Goal: Information Seeking & Learning: Learn about a topic

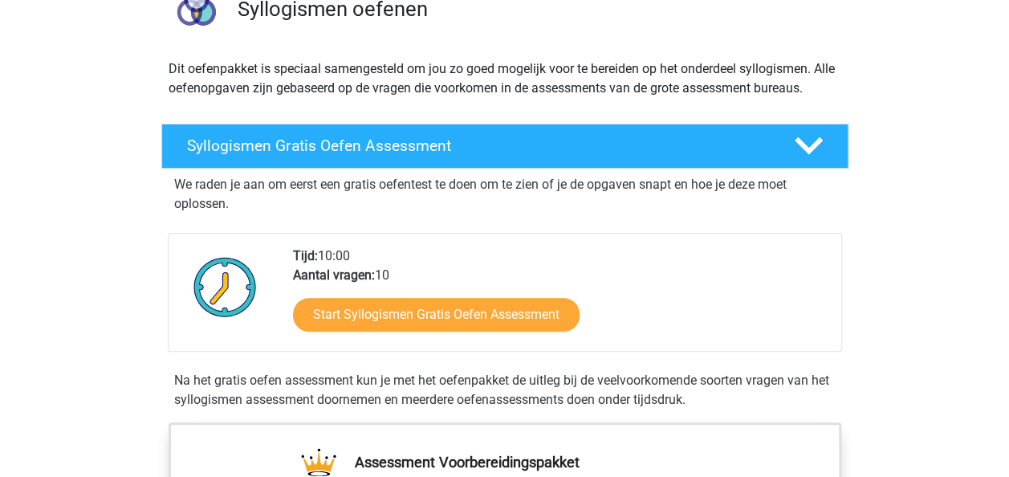
scroll to position [142, 0]
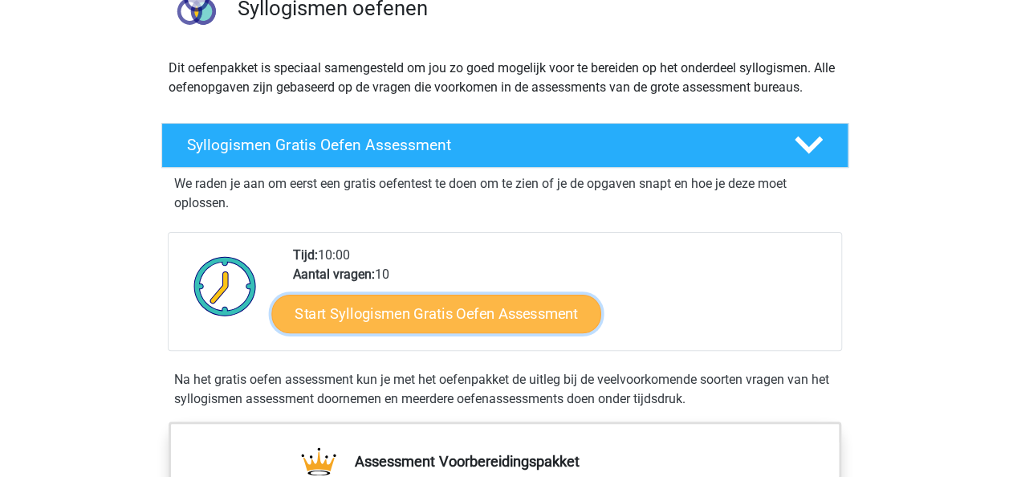
click at [375, 309] on link "Start Syllogismen Gratis Oefen Assessment" at bounding box center [436, 313] width 330 height 39
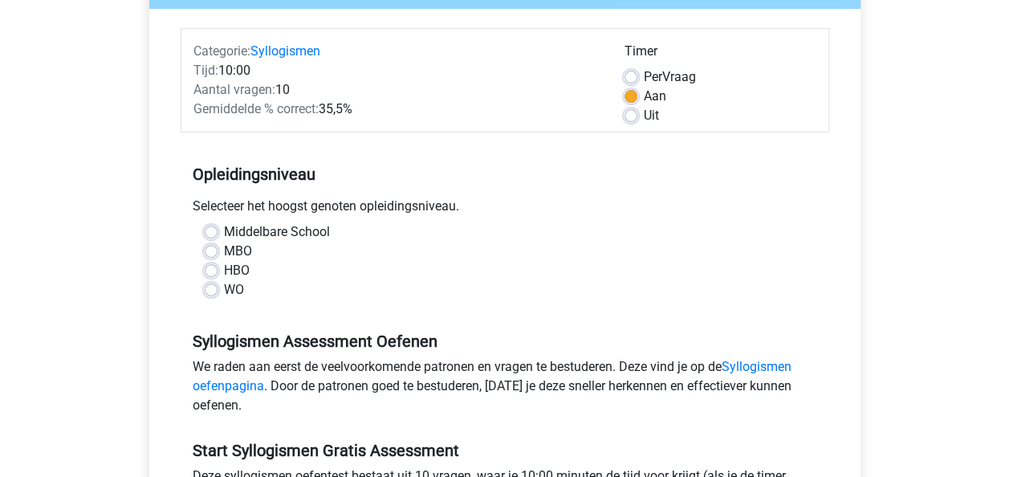
scroll to position [181, 0]
click at [224, 291] on label "WO" at bounding box center [234, 288] width 20 height 19
click at [206, 291] on input "WO" at bounding box center [211, 287] width 13 height 16
radio input "true"
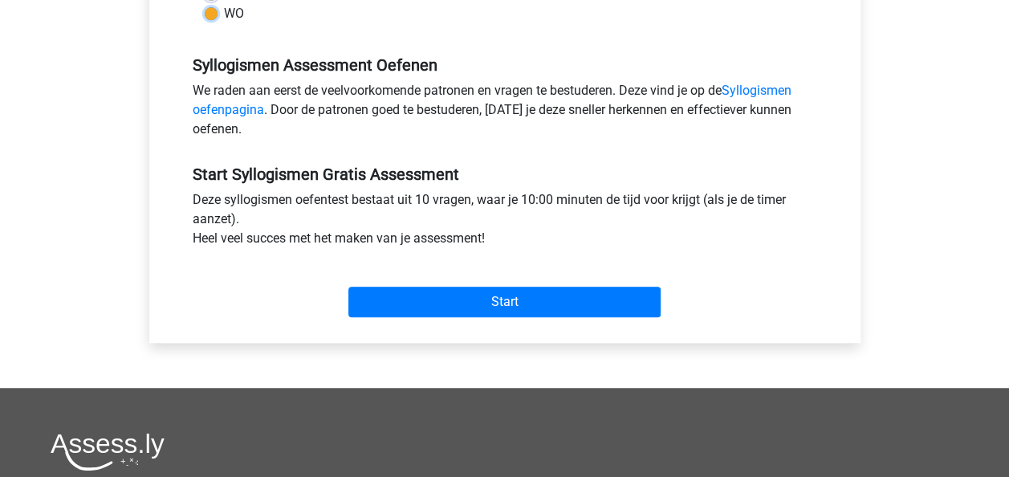
scroll to position [458, 0]
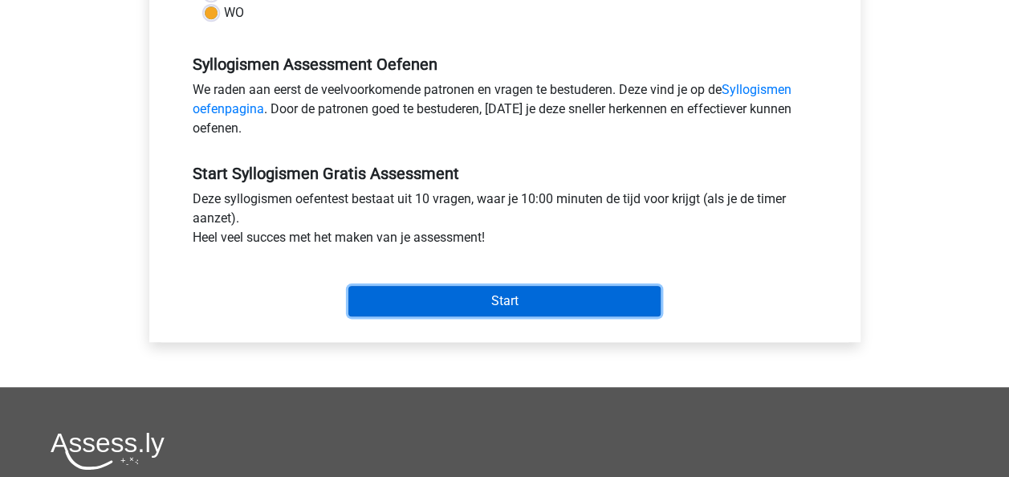
click at [508, 307] on input "Start" at bounding box center [505, 301] width 312 height 31
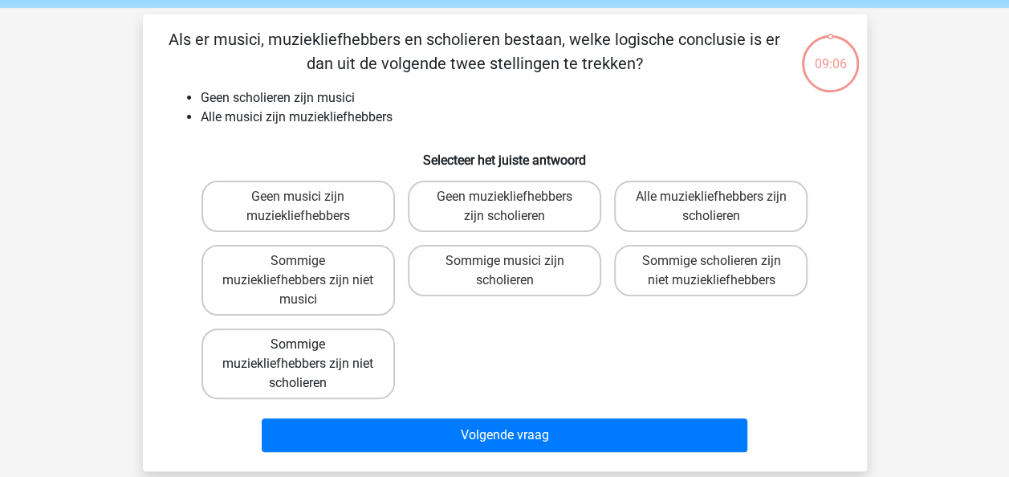
scroll to position [60, 0]
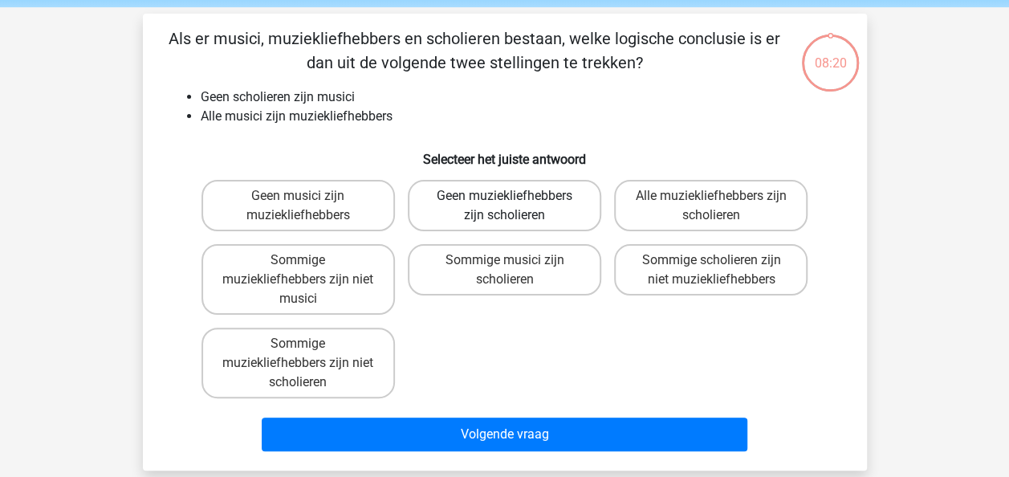
click at [530, 210] on label "Geen muziekliefhebbers zijn scholieren" at bounding box center [505, 205] width 194 height 51
click at [515, 206] on input "Geen muziekliefhebbers zijn scholieren" at bounding box center [509, 201] width 10 height 10
radio input "true"
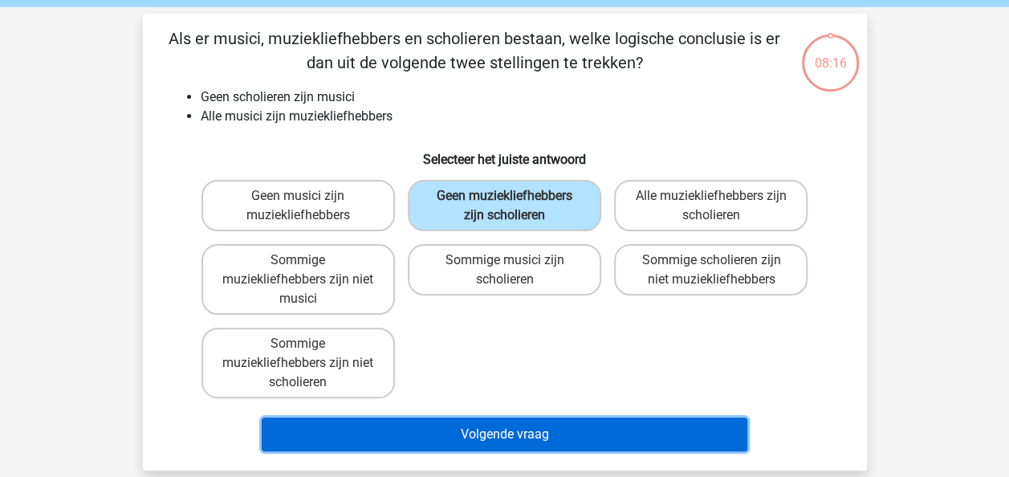
click at [522, 432] on button "Volgende vraag" at bounding box center [505, 435] width 486 height 34
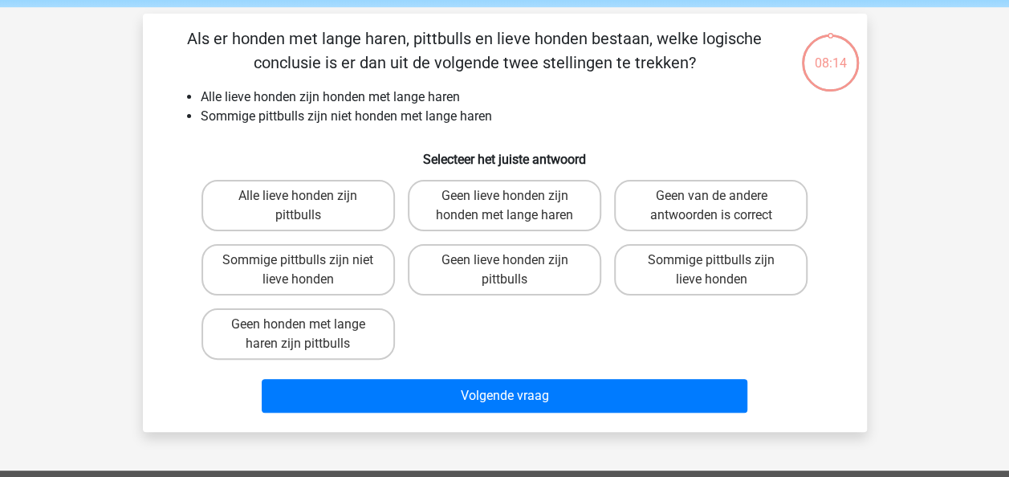
scroll to position [74, 0]
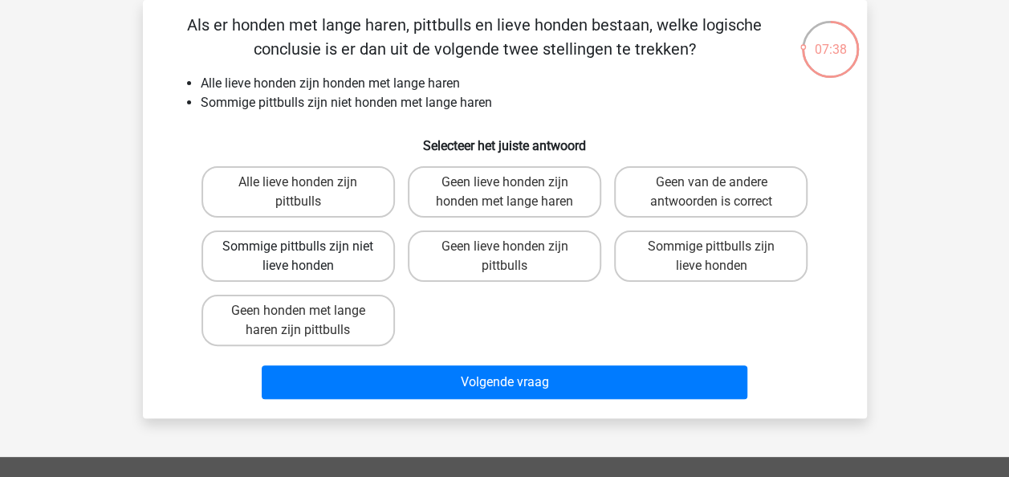
click at [336, 257] on label "Sommige pittbulls zijn niet lieve honden" at bounding box center [299, 255] width 194 height 51
click at [308, 257] on input "Sommige pittbulls zijn niet lieve honden" at bounding box center [303, 252] width 10 height 10
radio input "true"
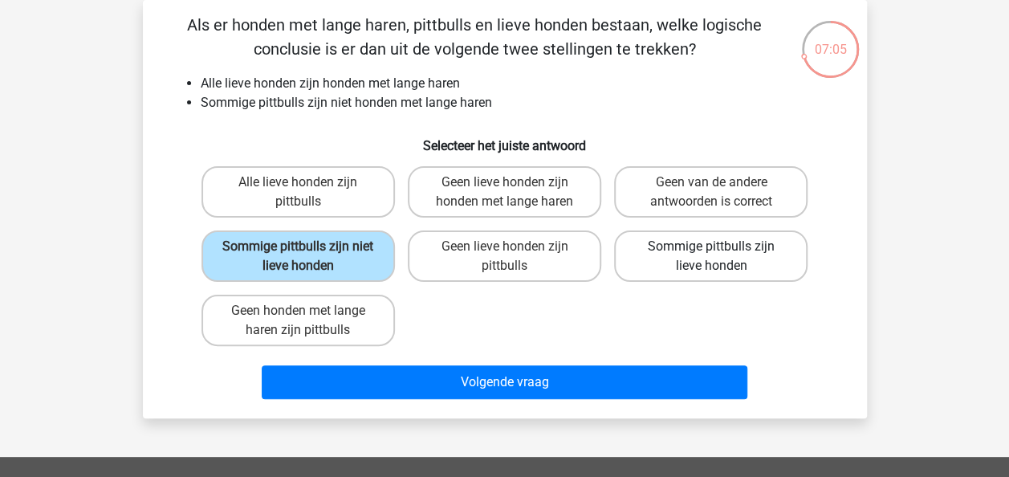
click at [744, 259] on label "Sommige pittbulls zijn lieve honden" at bounding box center [711, 255] width 194 height 51
click at [722, 257] on input "Sommige pittbulls zijn lieve honden" at bounding box center [717, 252] width 10 height 10
radio input "true"
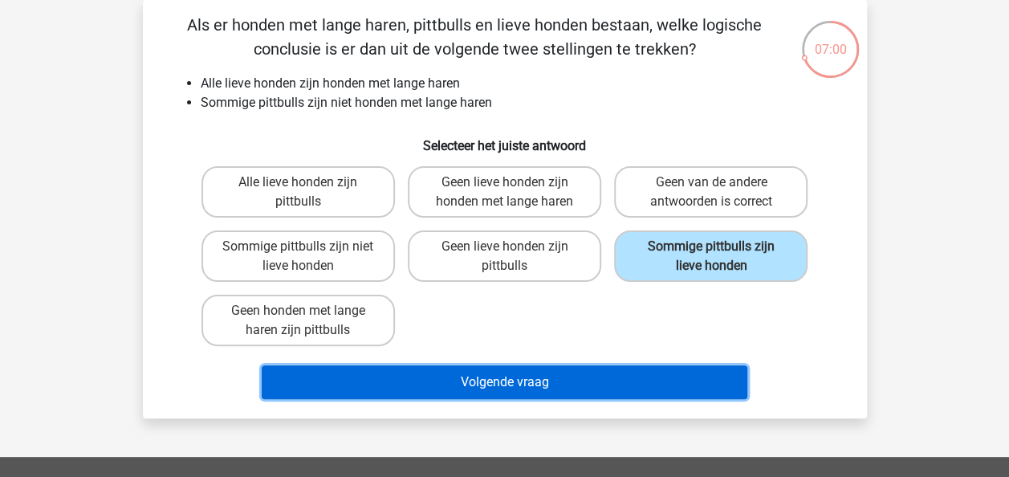
click at [494, 385] on button "Volgende vraag" at bounding box center [505, 382] width 486 height 34
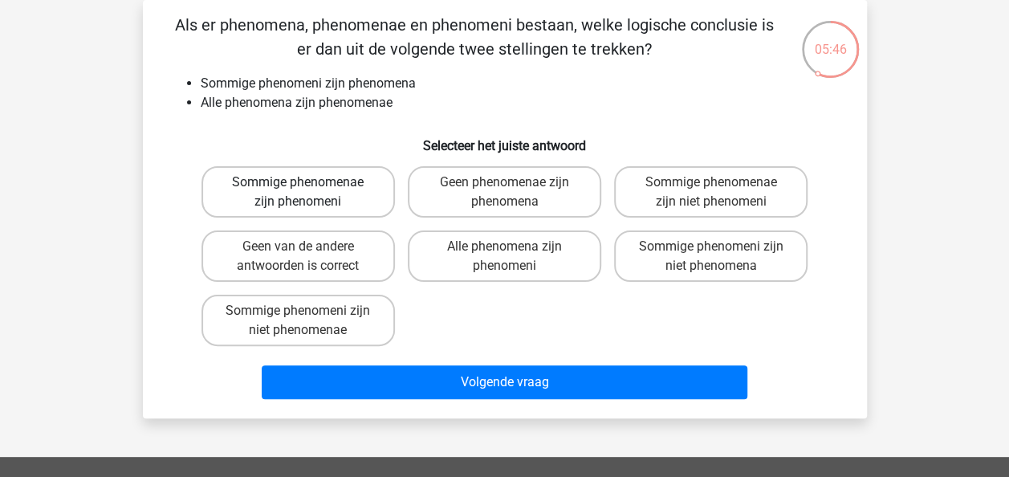
click at [324, 181] on label "Sommige phenomenae zijn phenomeni" at bounding box center [299, 191] width 194 height 51
click at [308, 182] on input "Sommige phenomenae zijn phenomeni" at bounding box center [303, 187] width 10 height 10
radio input "true"
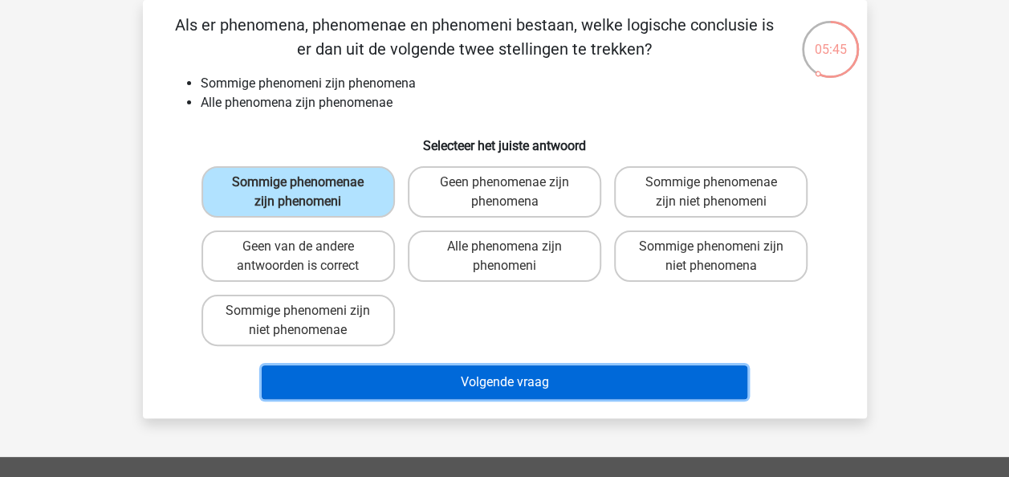
click at [490, 381] on button "Volgende vraag" at bounding box center [505, 382] width 486 height 34
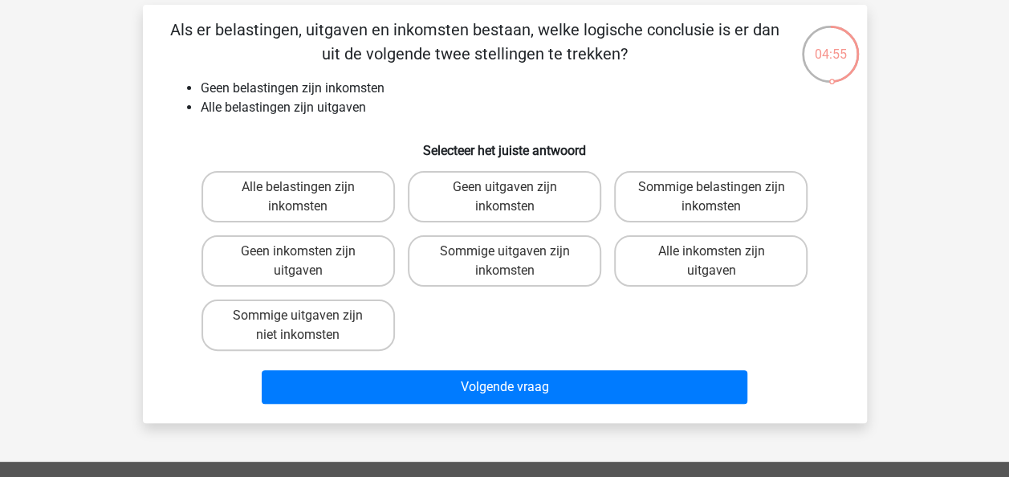
scroll to position [68, 0]
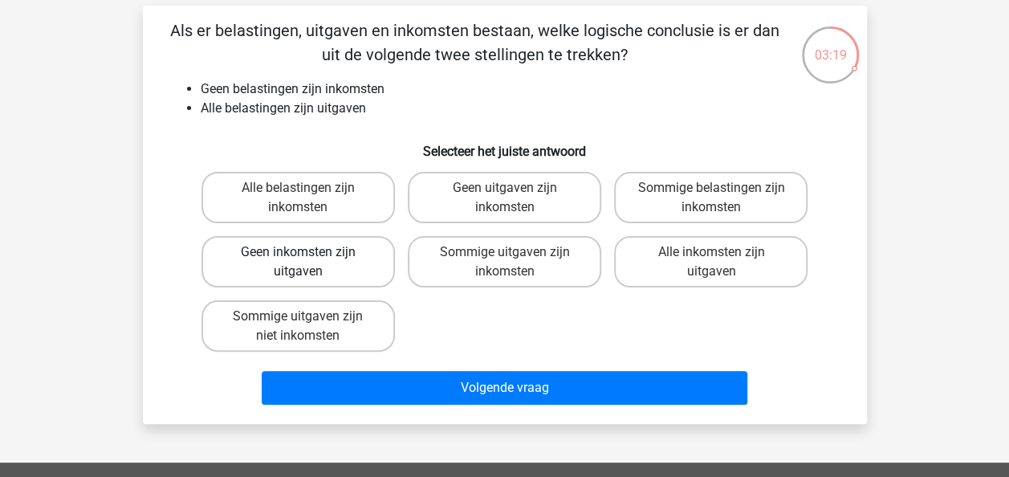
click at [259, 263] on label "Geen inkomsten zijn uitgaven" at bounding box center [299, 261] width 194 height 51
click at [298, 263] on input "Geen inkomsten zijn uitgaven" at bounding box center [303, 257] width 10 height 10
radio input "true"
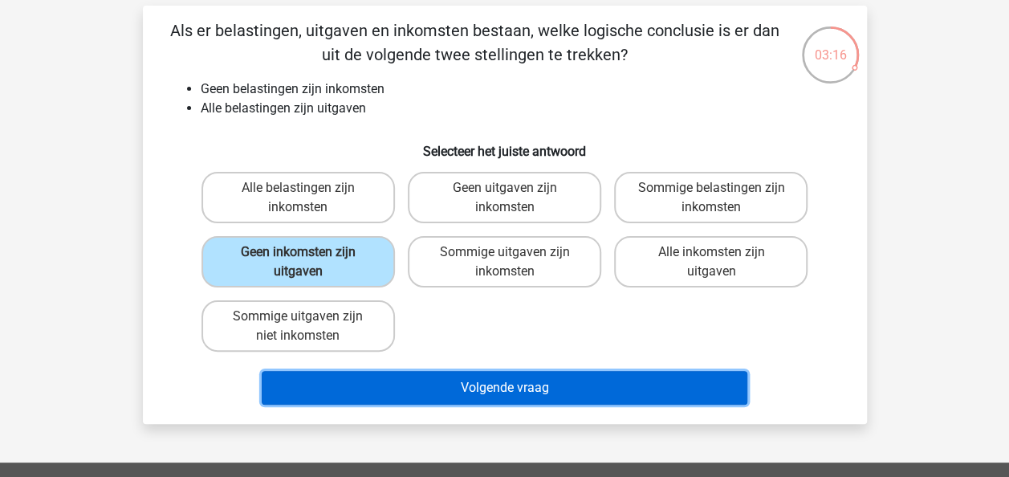
click at [589, 390] on button "Volgende vraag" at bounding box center [505, 388] width 486 height 34
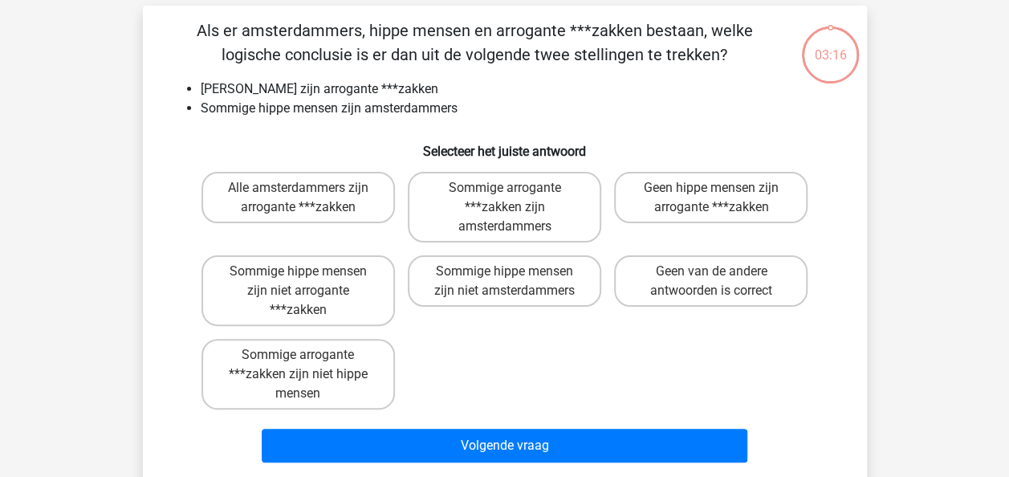
scroll to position [74, 0]
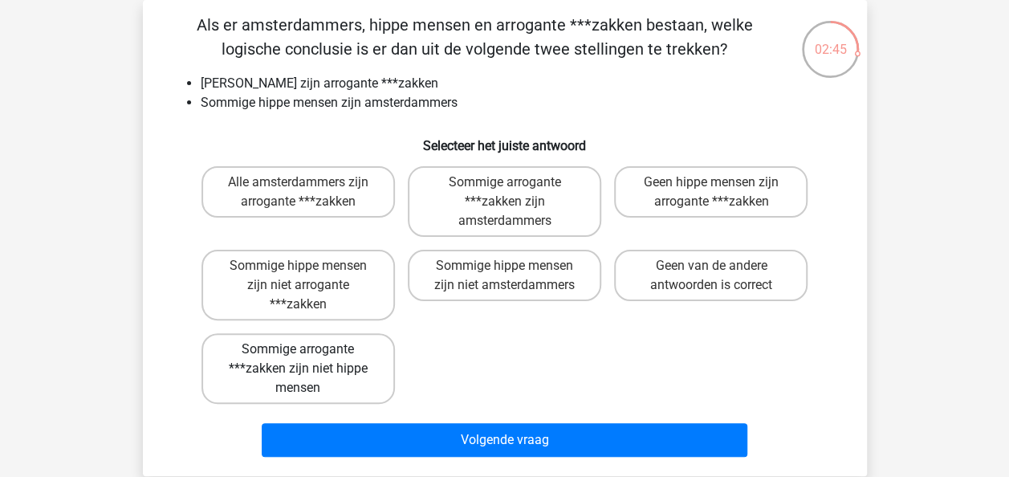
click at [375, 365] on label "Sommige arrogante ***zakken zijn niet hippe mensen" at bounding box center [299, 368] width 194 height 71
click at [308, 360] on input "Sommige arrogante ***zakken zijn niet hippe mensen" at bounding box center [303, 354] width 10 height 10
radio input "true"
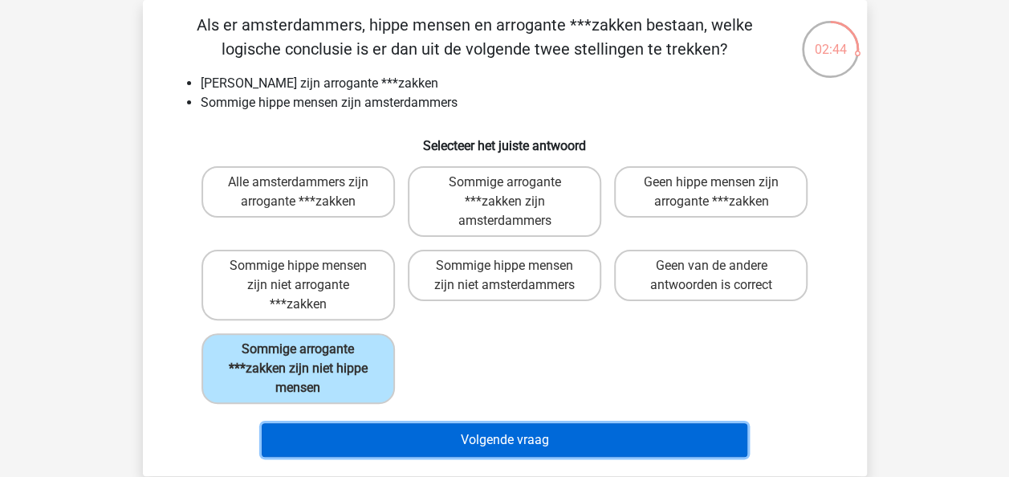
click at [527, 450] on button "Volgende vraag" at bounding box center [505, 440] width 486 height 34
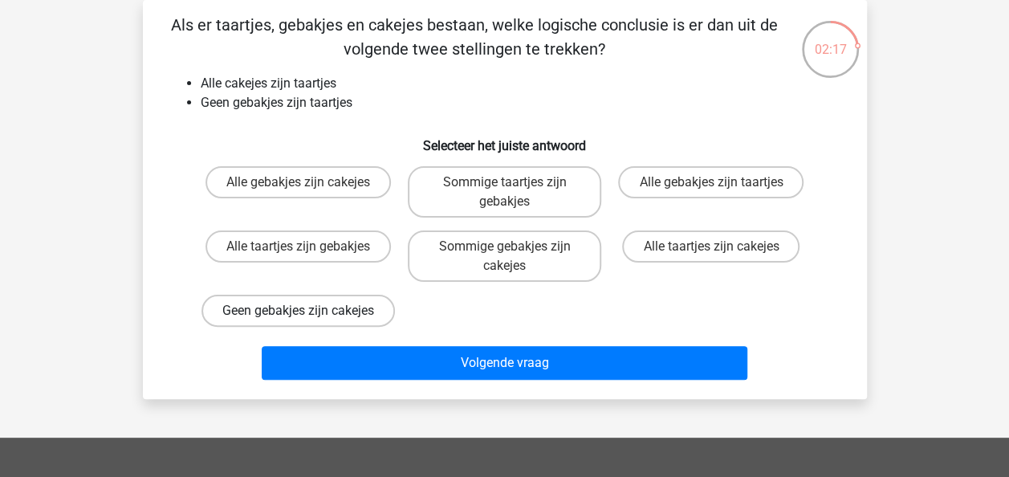
click at [341, 308] on label "Geen gebakjes zijn cakejes" at bounding box center [299, 311] width 194 height 32
click at [308, 311] on input "Geen gebakjes zijn cakejes" at bounding box center [303, 316] width 10 height 10
radio input "true"
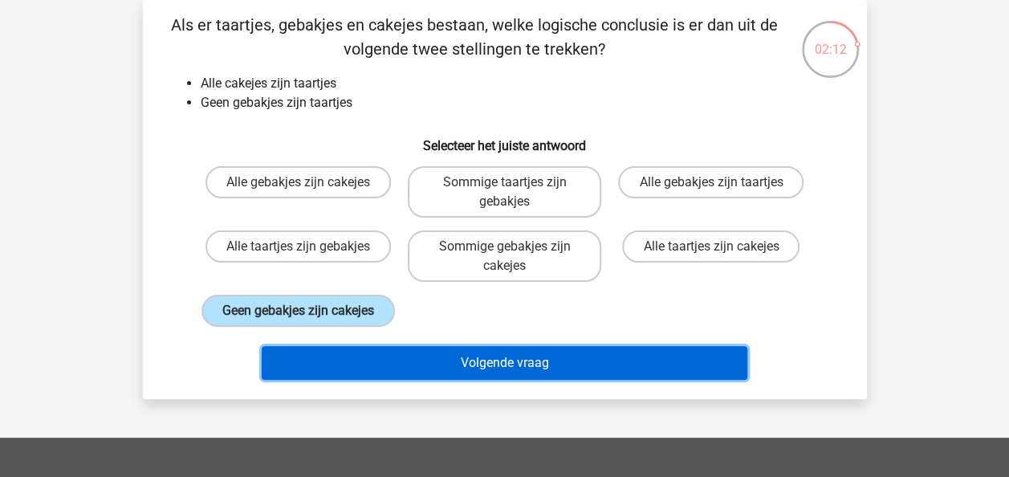
click at [494, 377] on button "Volgende vraag" at bounding box center [505, 363] width 486 height 34
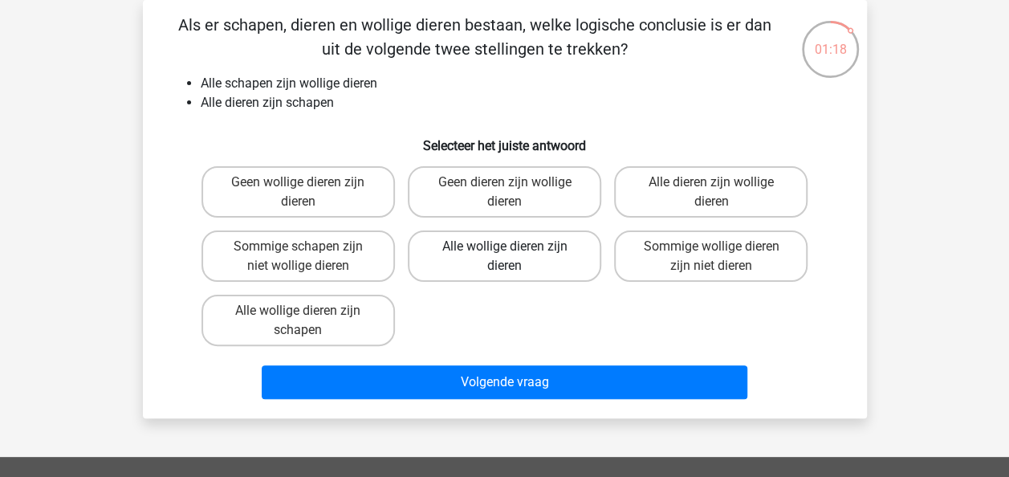
click at [517, 259] on label "Alle wollige dieren zijn dieren" at bounding box center [505, 255] width 194 height 51
click at [515, 257] on input "Alle wollige dieren zijn dieren" at bounding box center [509, 252] width 10 height 10
radio input "true"
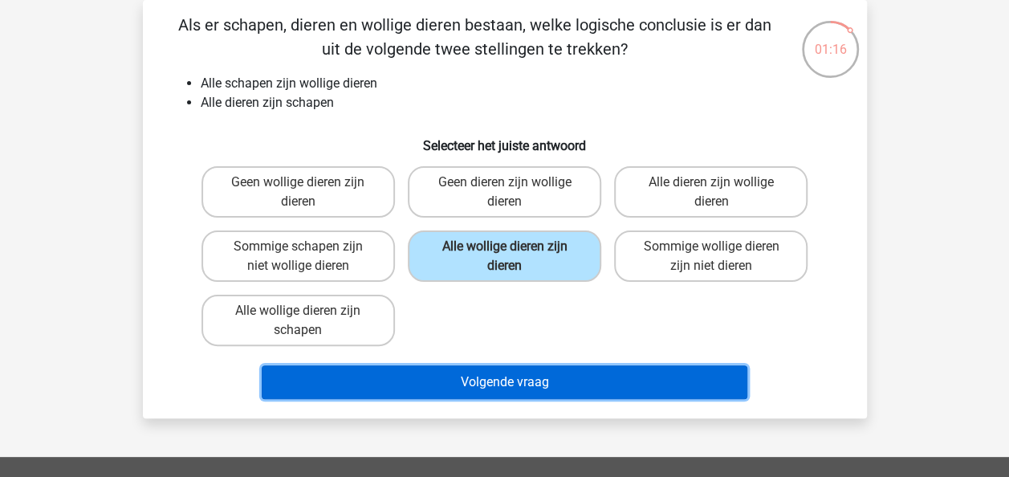
click at [535, 382] on button "Volgende vraag" at bounding box center [505, 382] width 486 height 34
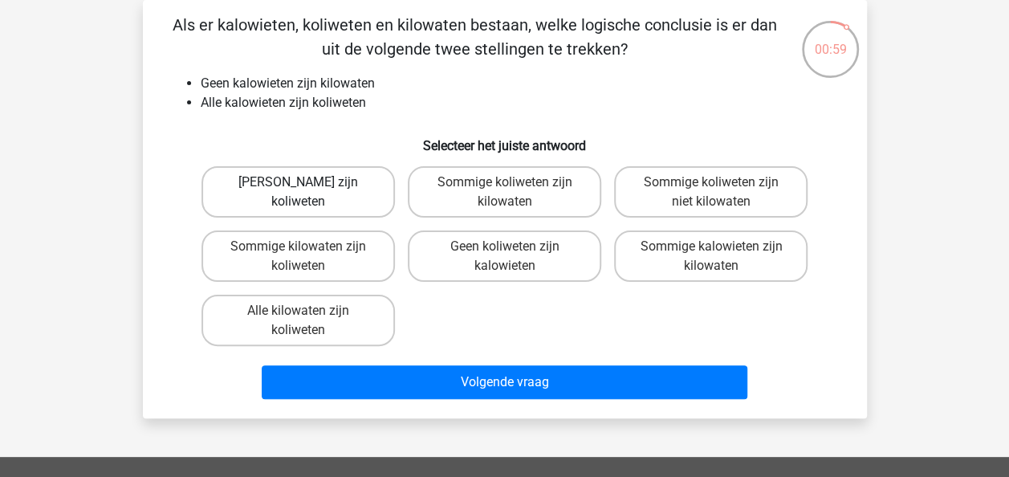
click at [323, 190] on label "Geen kilowaten zijn koliweten" at bounding box center [299, 191] width 194 height 51
click at [308, 190] on input "Geen kilowaten zijn koliweten" at bounding box center [303, 187] width 10 height 10
radio input "true"
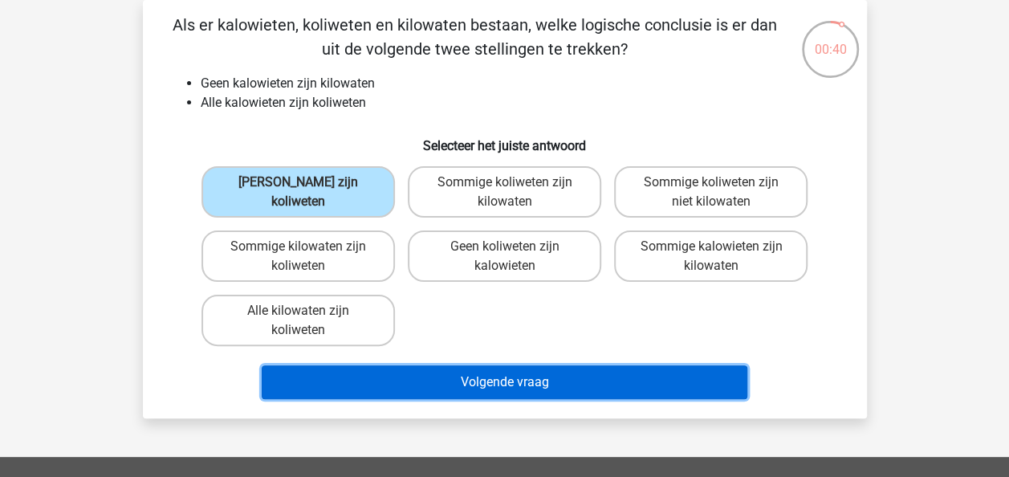
click at [540, 372] on button "Volgende vraag" at bounding box center [505, 382] width 486 height 34
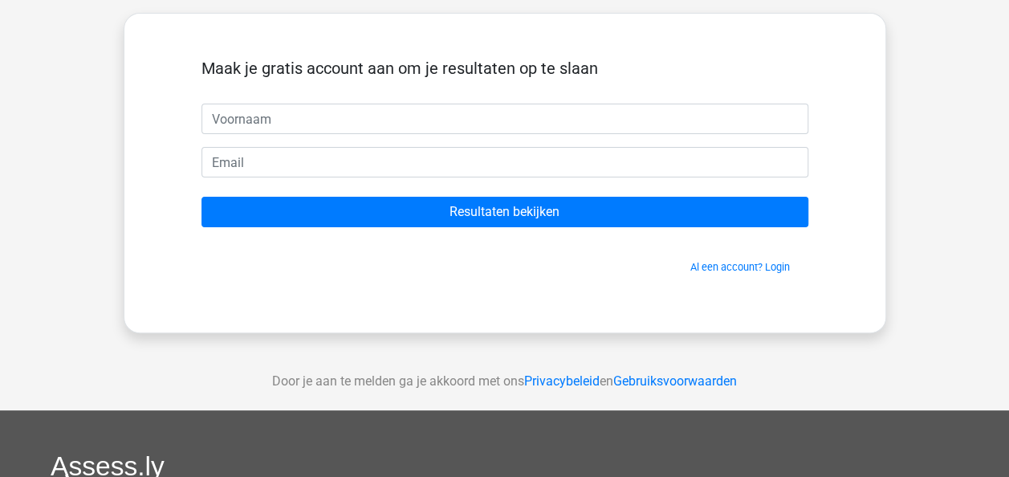
scroll to position [78, 0]
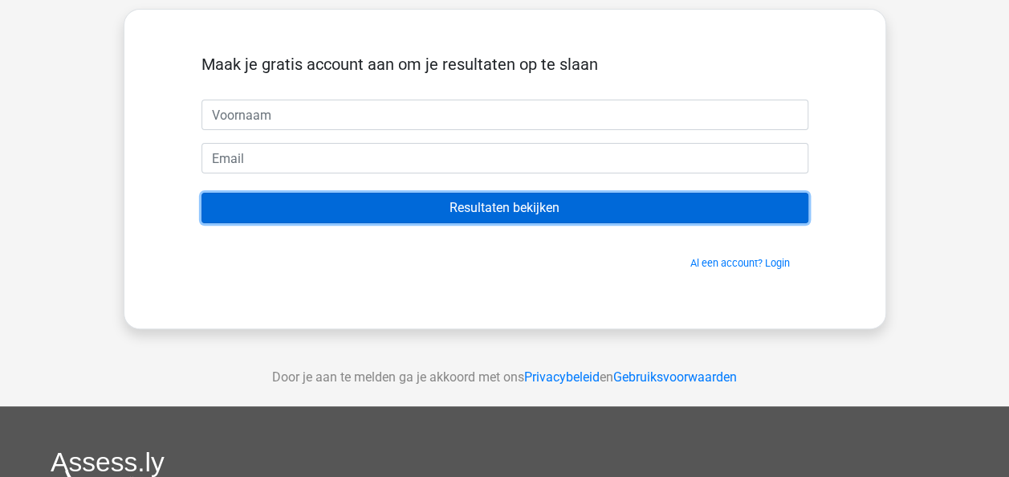
click at [480, 209] on input "Resultaten bekijken" at bounding box center [505, 208] width 607 height 31
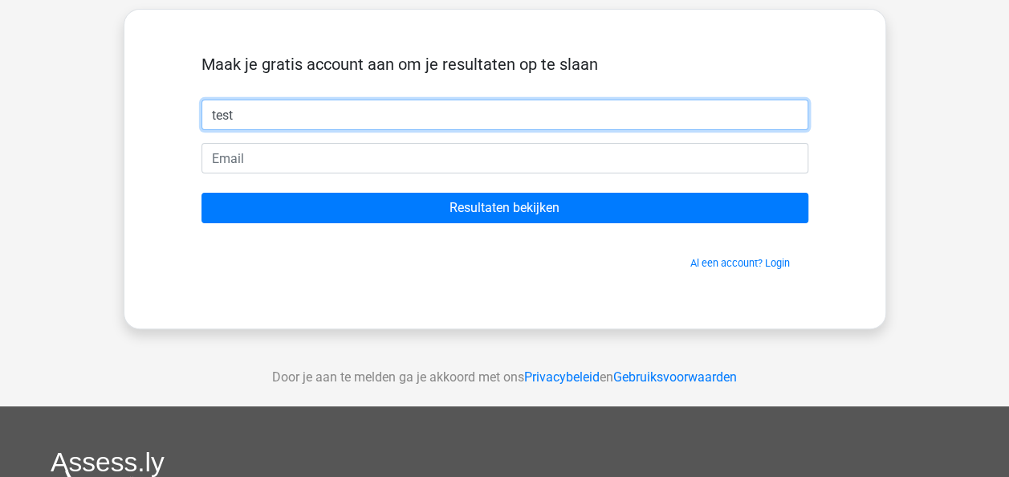
type input "test"
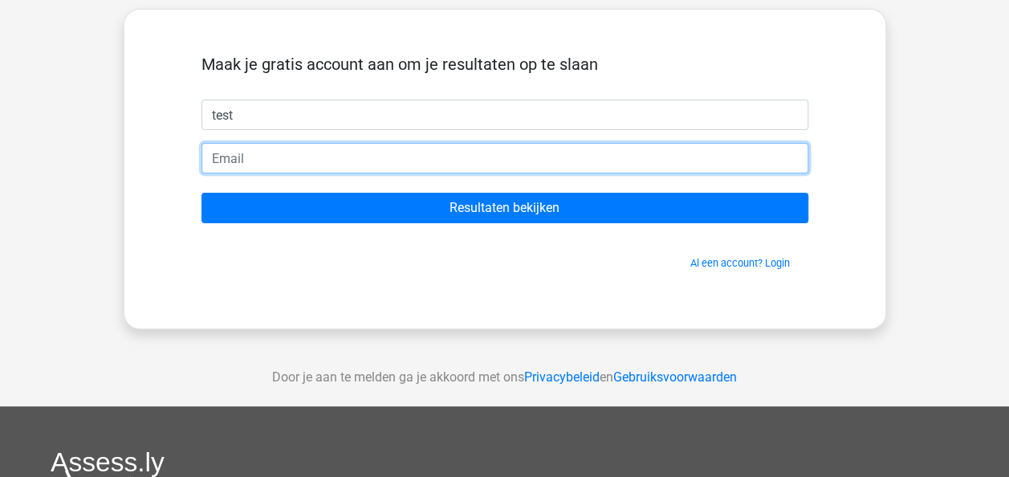
click at [376, 153] on input "email" at bounding box center [505, 158] width 607 height 31
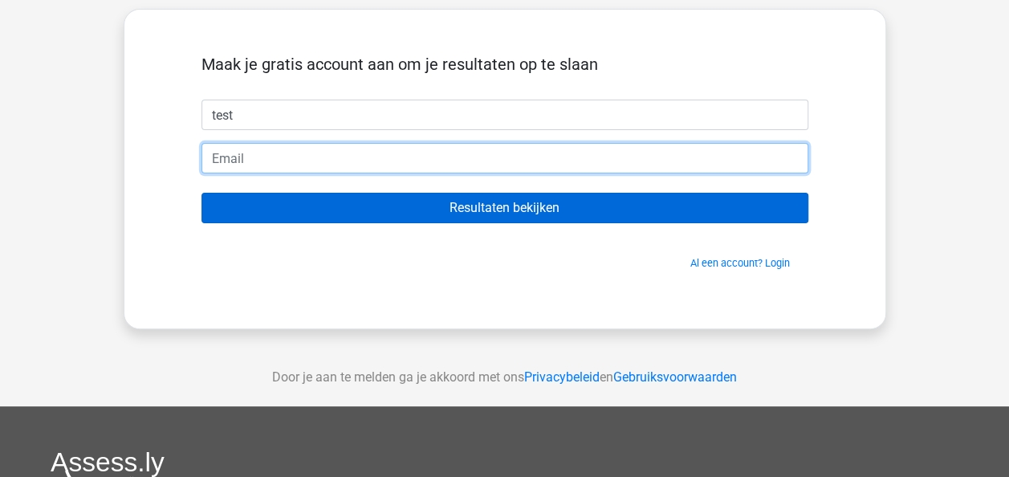
type input "jansio@hotmail.com"
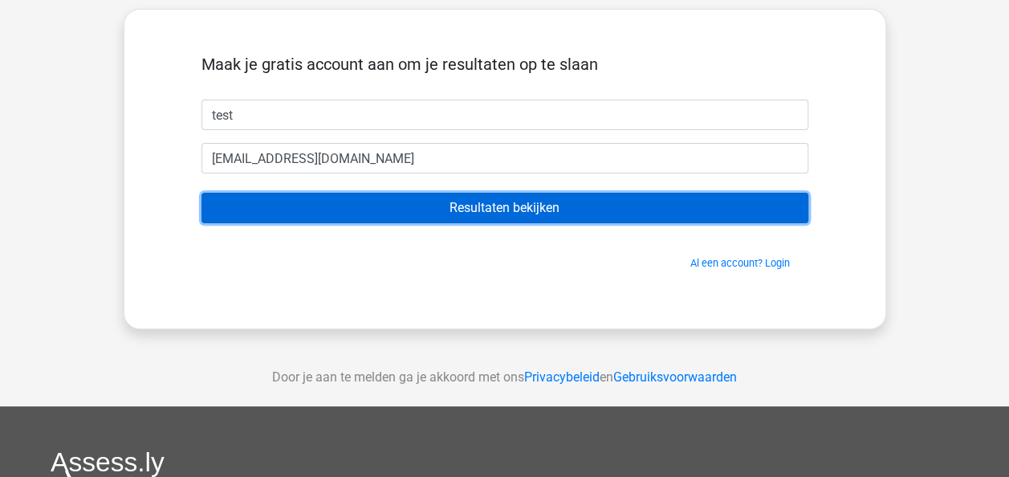
click at [483, 206] on input "Resultaten bekijken" at bounding box center [505, 208] width 607 height 31
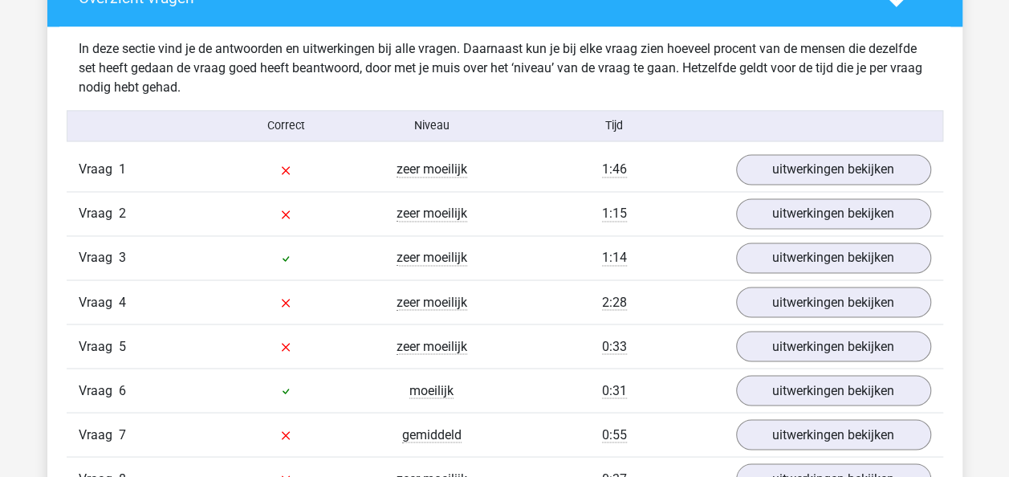
scroll to position [1238, 0]
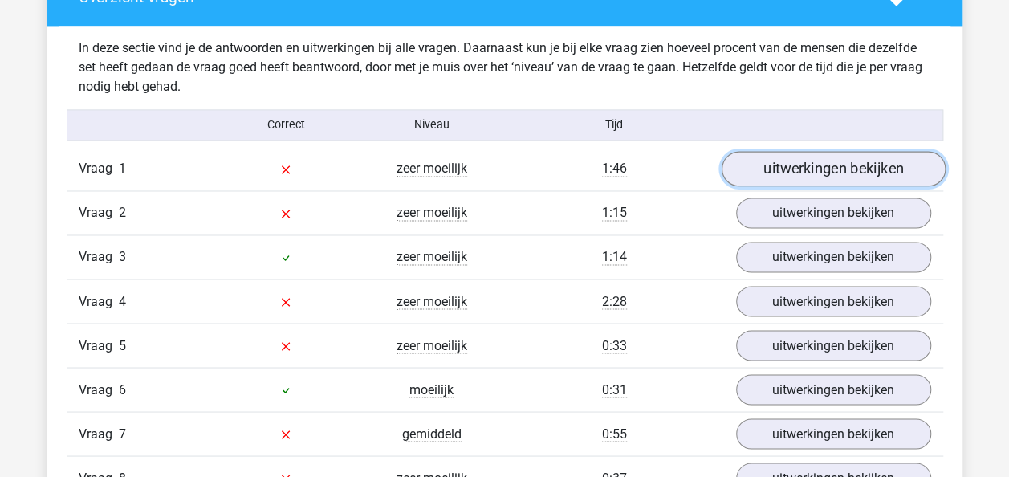
click at [802, 173] on link "uitwerkingen bekijken" at bounding box center [833, 169] width 224 height 35
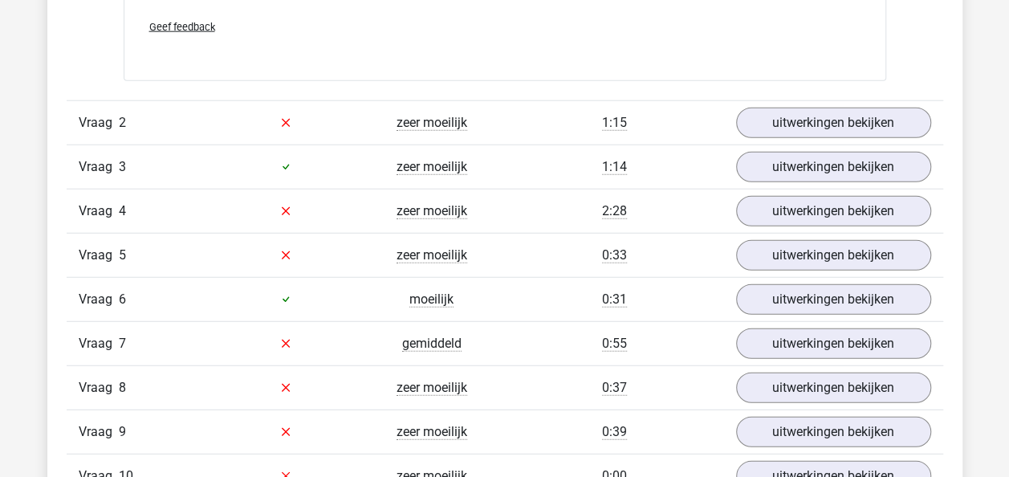
scroll to position [2007, 0]
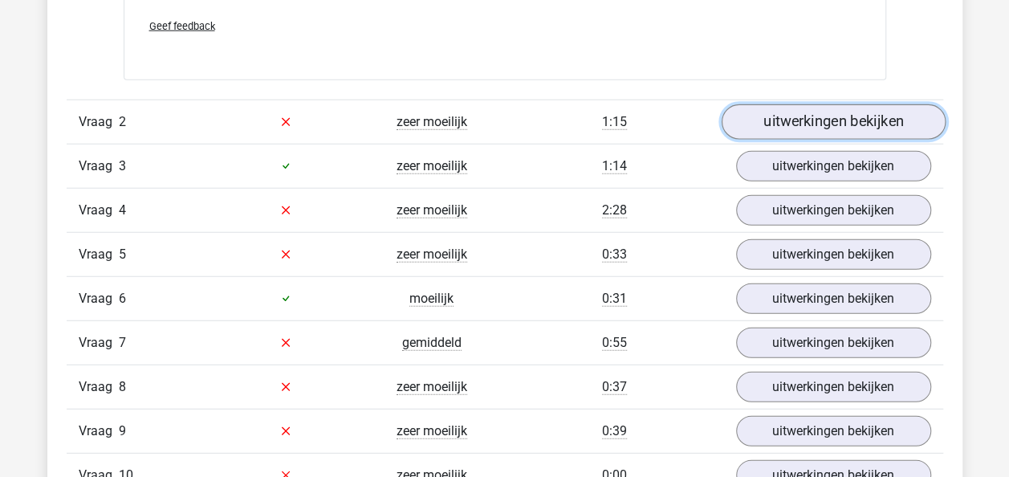
click at [834, 119] on link "uitwerkingen bekijken" at bounding box center [833, 121] width 224 height 35
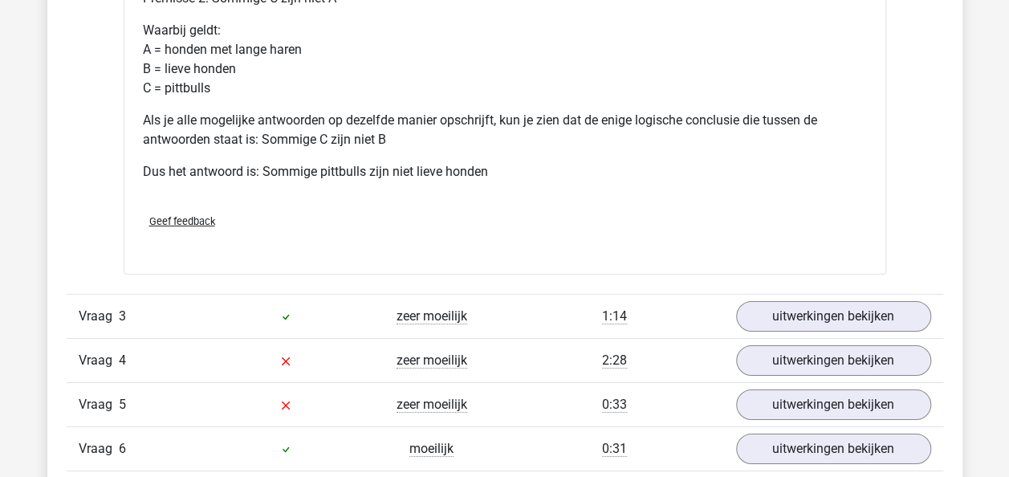
scroll to position [2535, 0]
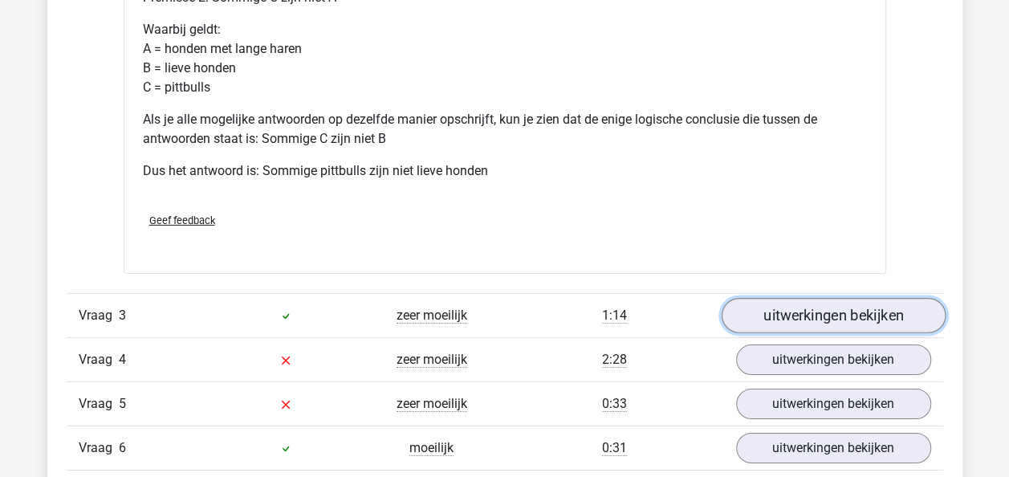
click at [789, 315] on link "uitwerkingen bekijken" at bounding box center [833, 315] width 224 height 35
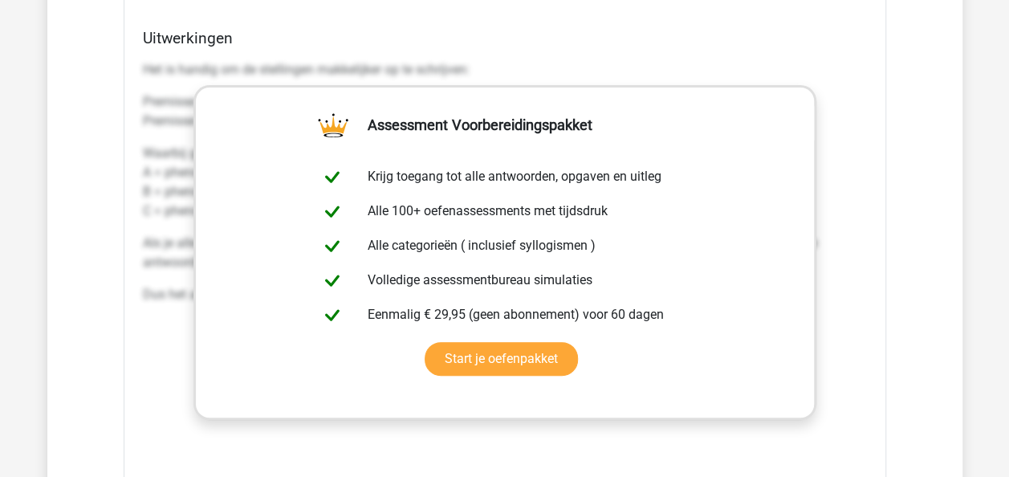
scroll to position [3108, 0]
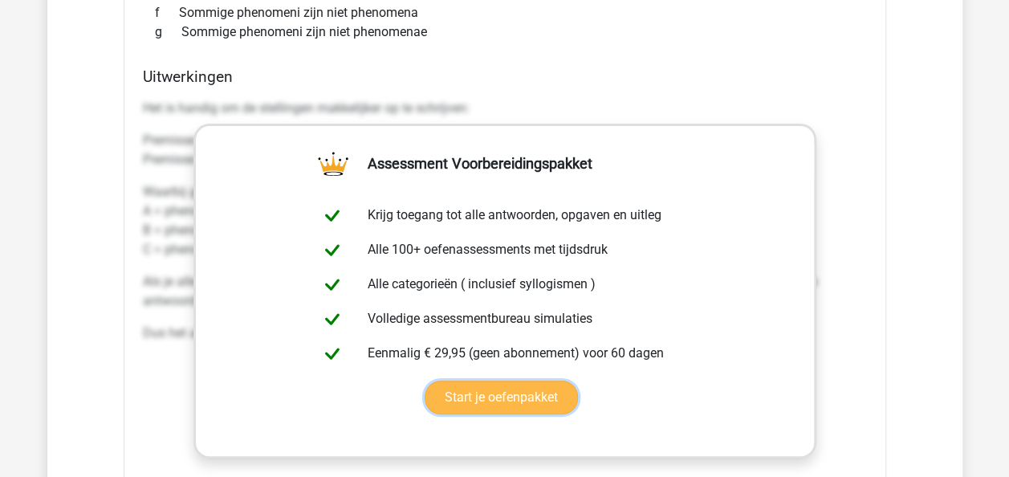
click at [480, 381] on link "Start je oefenpakket" at bounding box center [501, 398] width 153 height 34
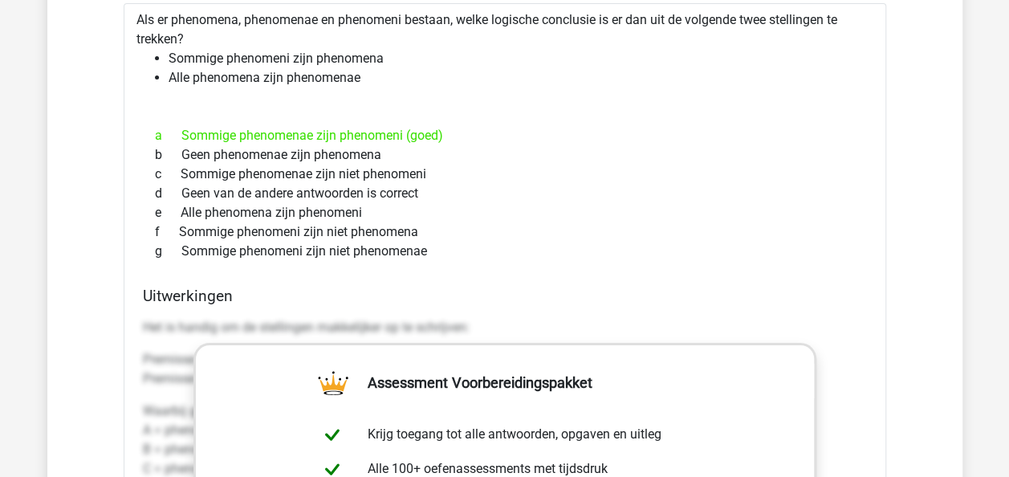
scroll to position [2888, 0]
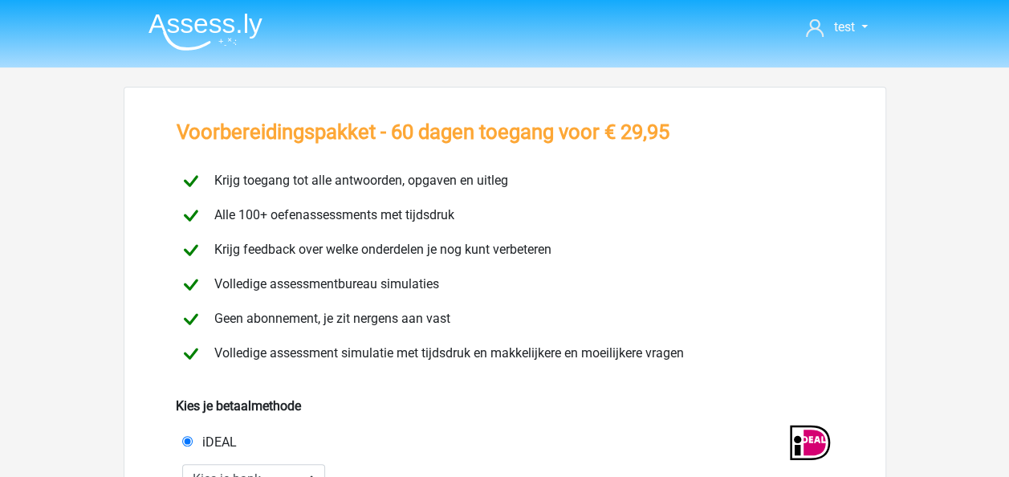
click at [192, 32] on img at bounding box center [206, 32] width 114 height 38
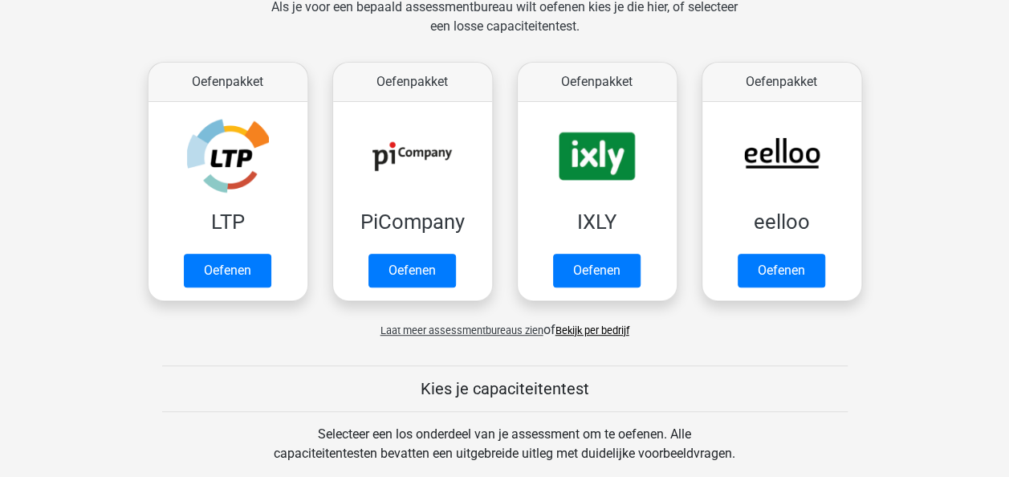
scroll to position [259, 0]
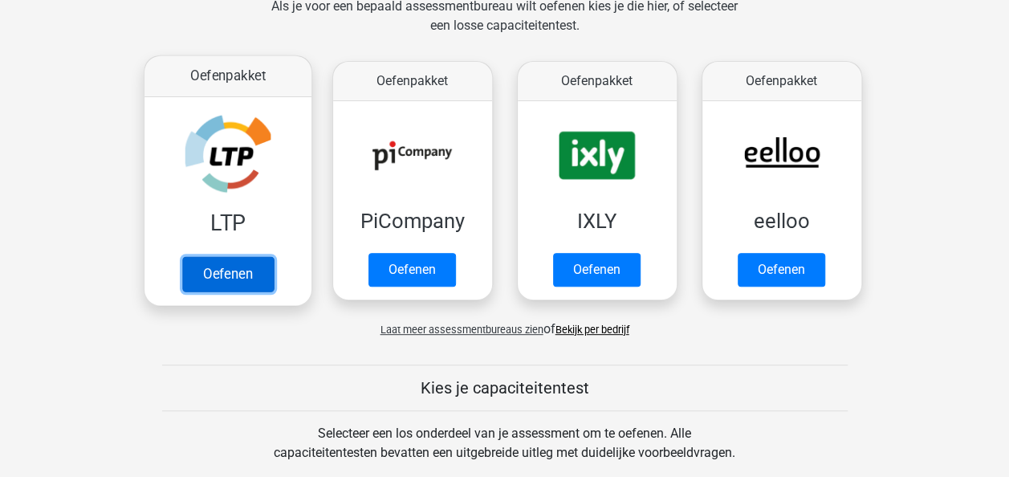
click at [236, 267] on link "Oefenen" at bounding box center [227, 273] width 92 height 35
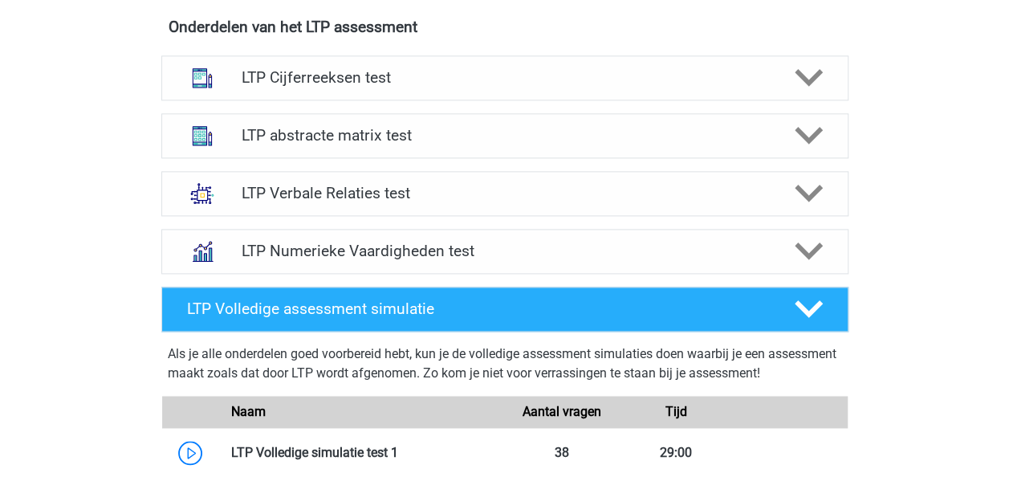
scroll to position [1032, 0]
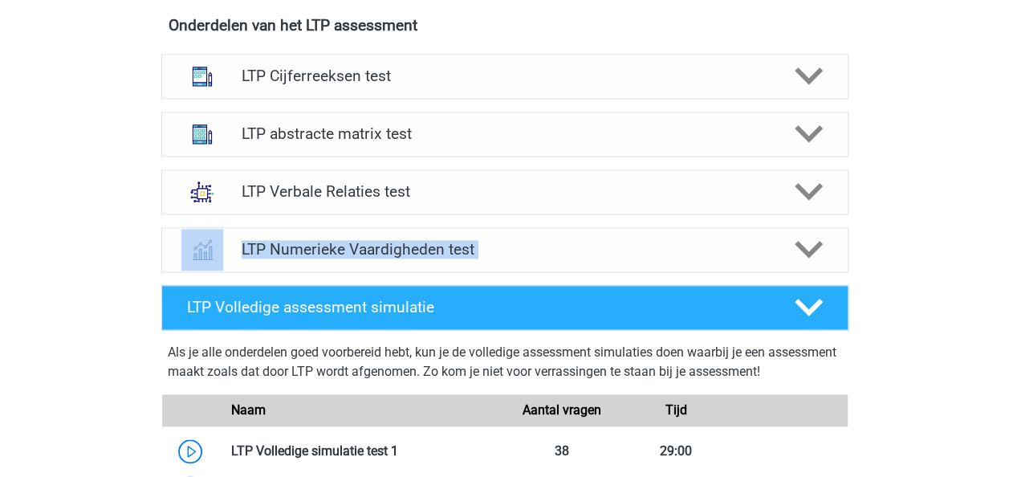
drag, startPoint x: 98, startPoint y: 312, endPoint x: 75, endPoint y: 262, distance: 55.7
click at [75, 262] on div "Kies premium test [EMAIL_ADDRESS][DOMAIN_NAME]" at bounding box center [504, 217] width 1009 height 2499
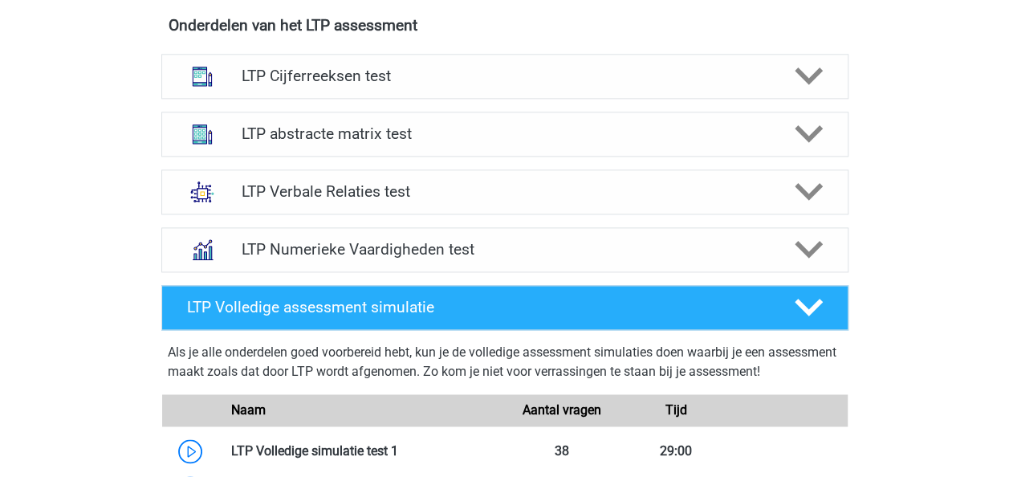
click at [75, 262] on div "Kies premium test [EMAIL_ADDRESS][DOMAIN_NAME]" at bounding box center [504, 217] width 1009 height 2499
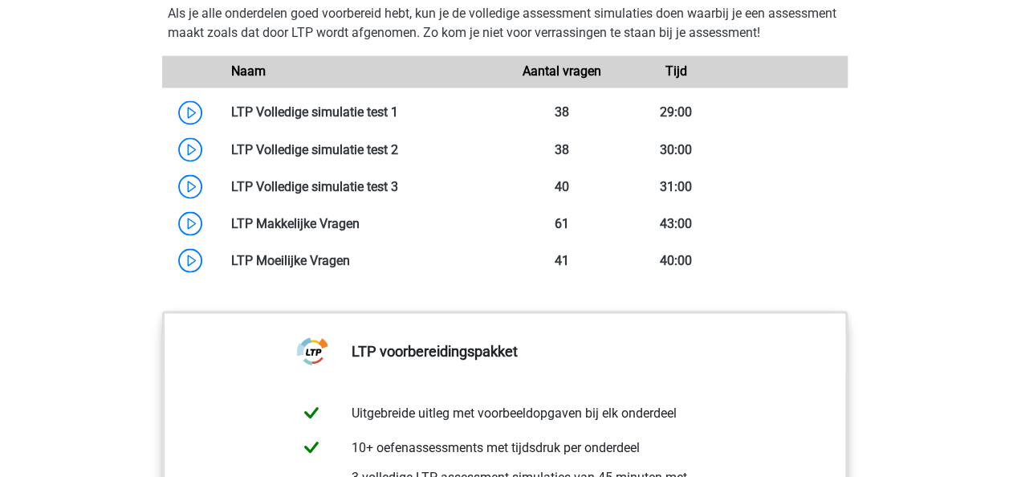
scroll to position [1370, 0]
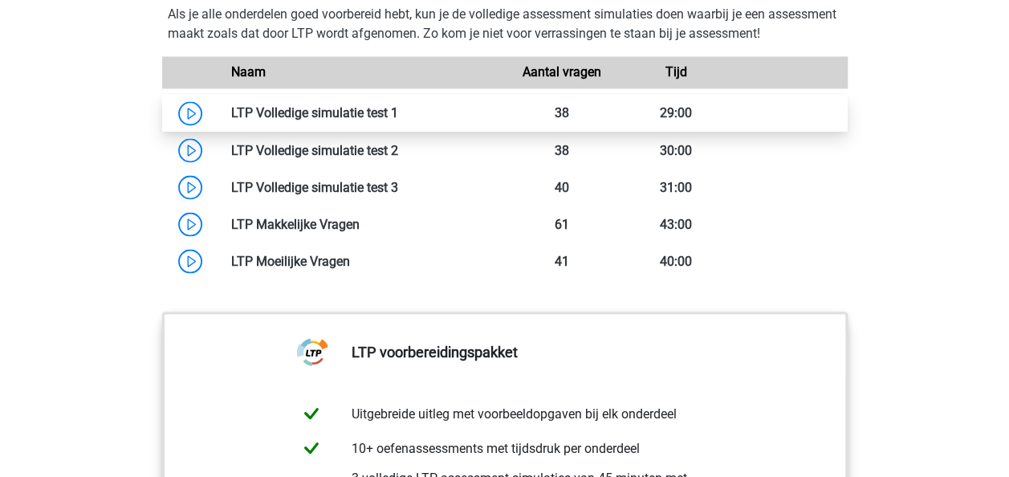
click at [398, 105] on link at bounding box center [398, 112] width 0 height 15
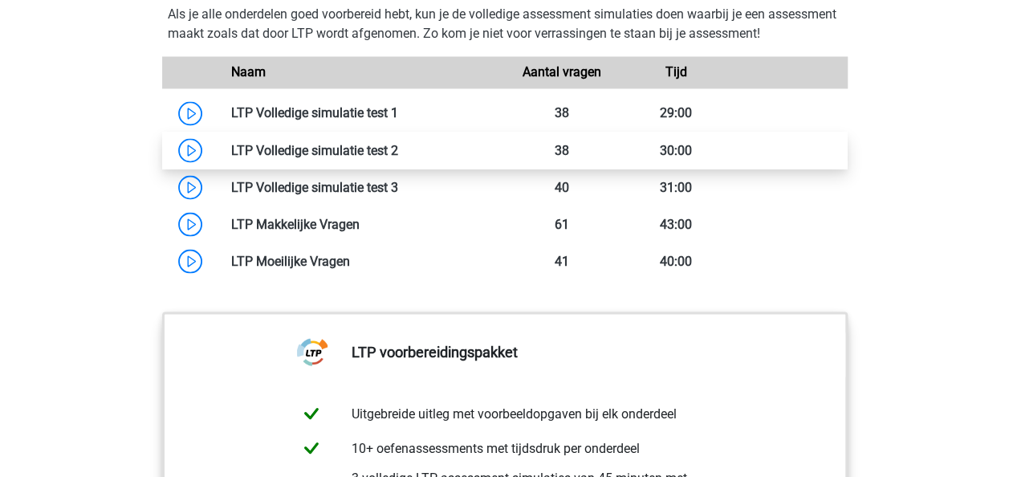
click at [398, 142] on link at bounding box center [398, 149] width 0 height 15
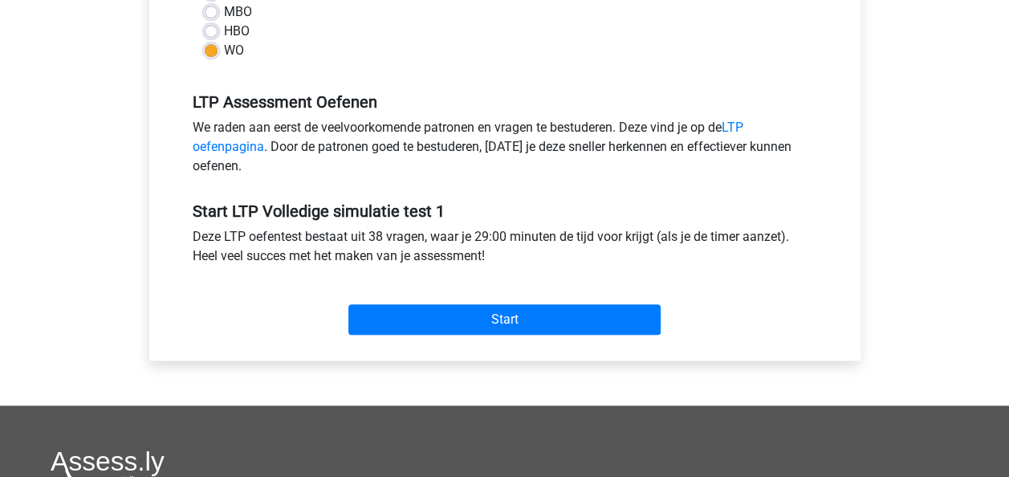
scroll to position [434, 0]
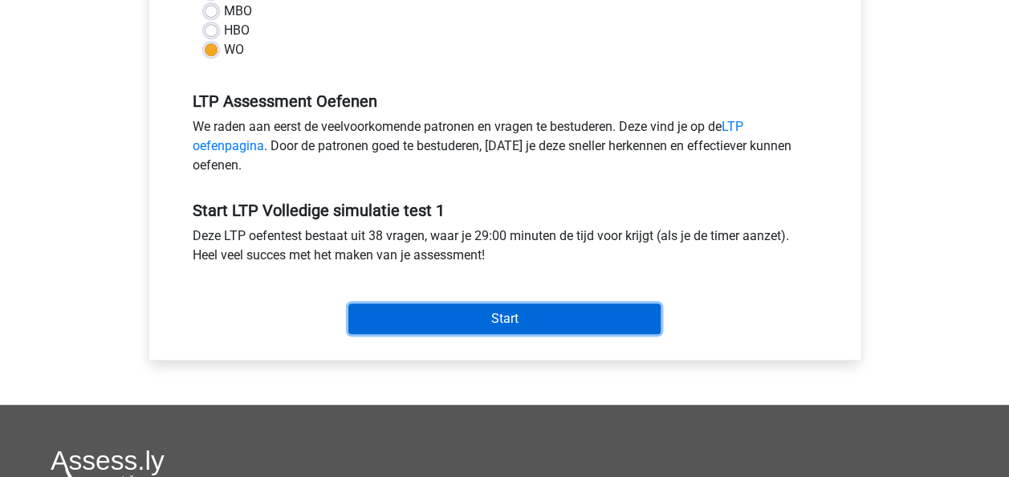
click at [443, 314] on input "Start" at bounding box center [505, 319] width 312 height 31
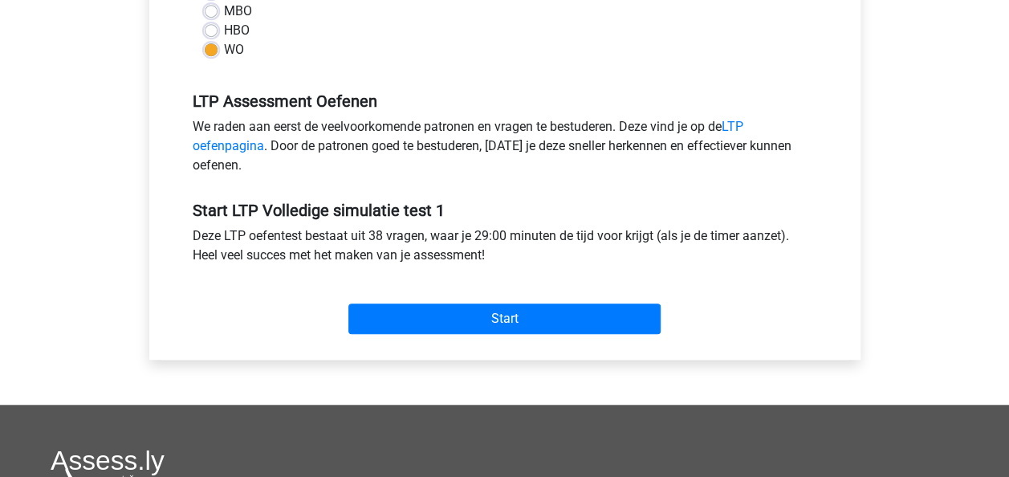
scroll to position [268, 0]
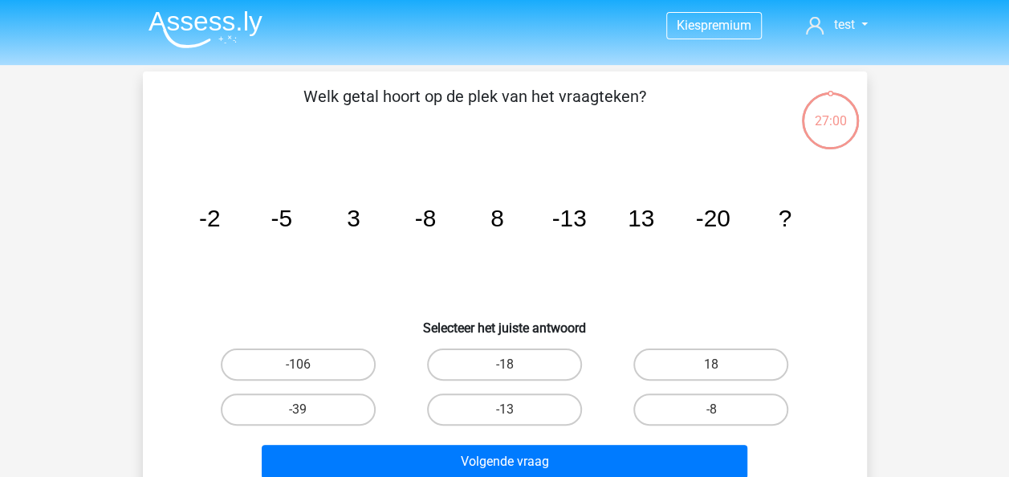
scroll to position [48, 0]
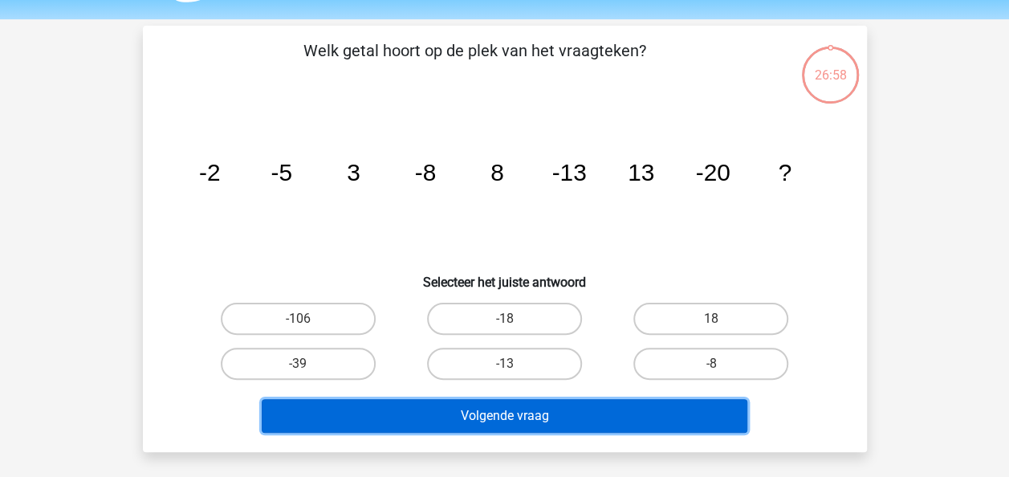
click at [613, 424] on button "Volgende vraag" at bounding box center [505, 416] width 486 height 34
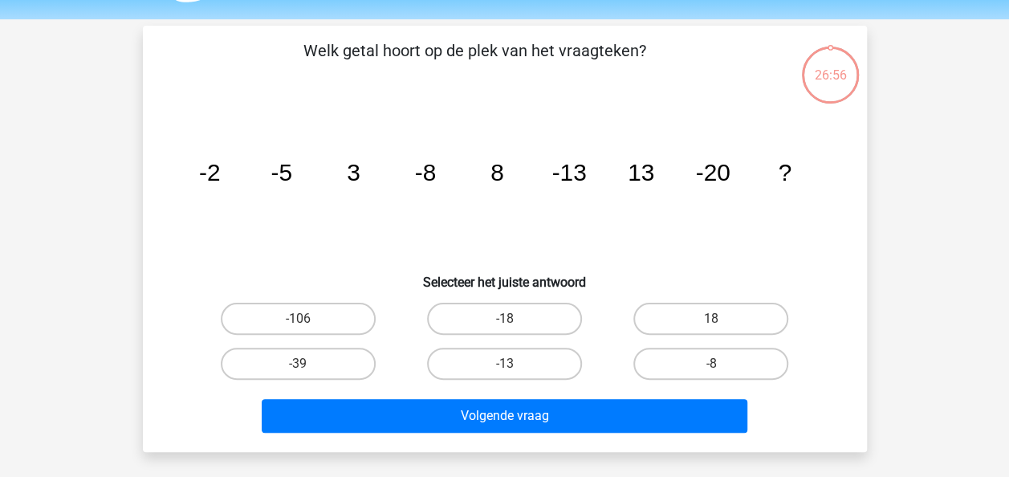
click at [421, 442] on div "Welk getal hoort op de plek van het vraagteken? image/svg+xml -2 -5 3 -8 8 -13 …" at bounding box center [505, 239] width 724 height 426
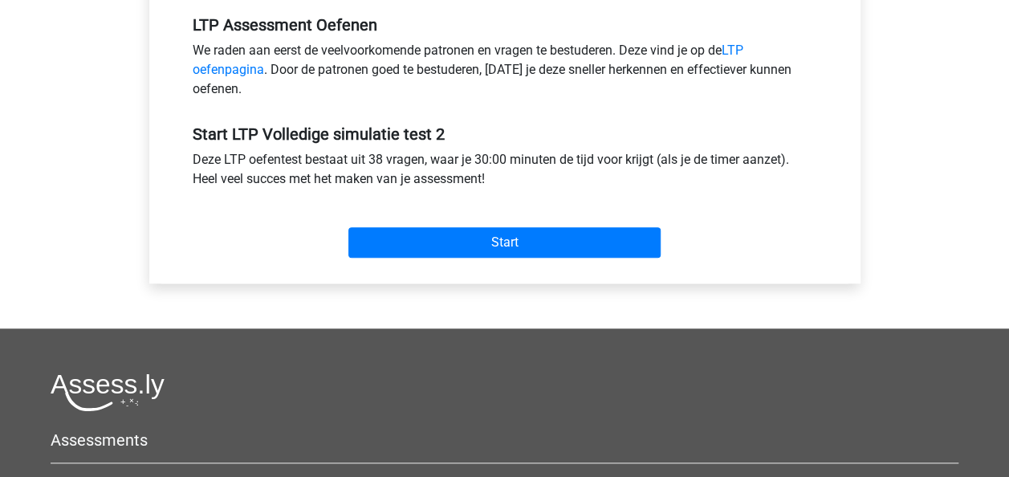
scroll to position [525, 0]
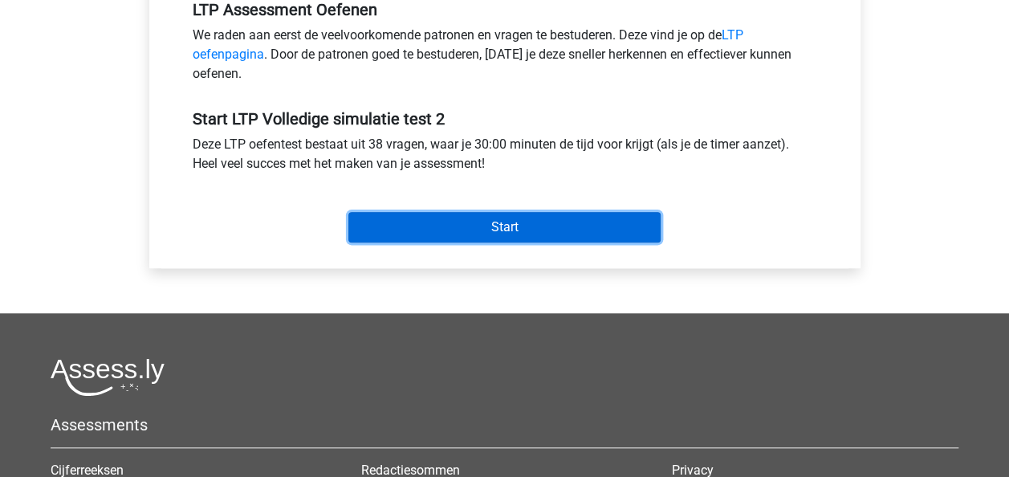
click at [544, 226] on input "Start" at bounding box center [505, 227] width 312 height 31
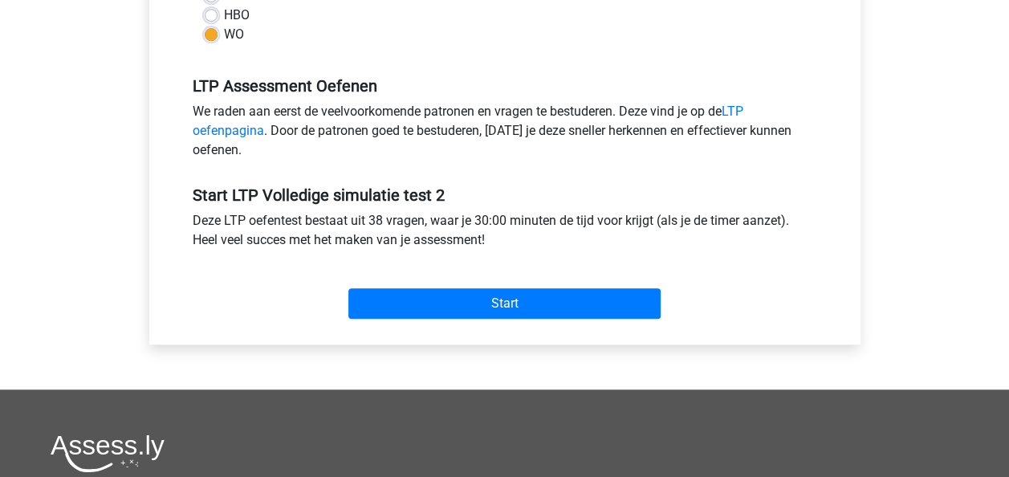
scroll to position [784, 0]
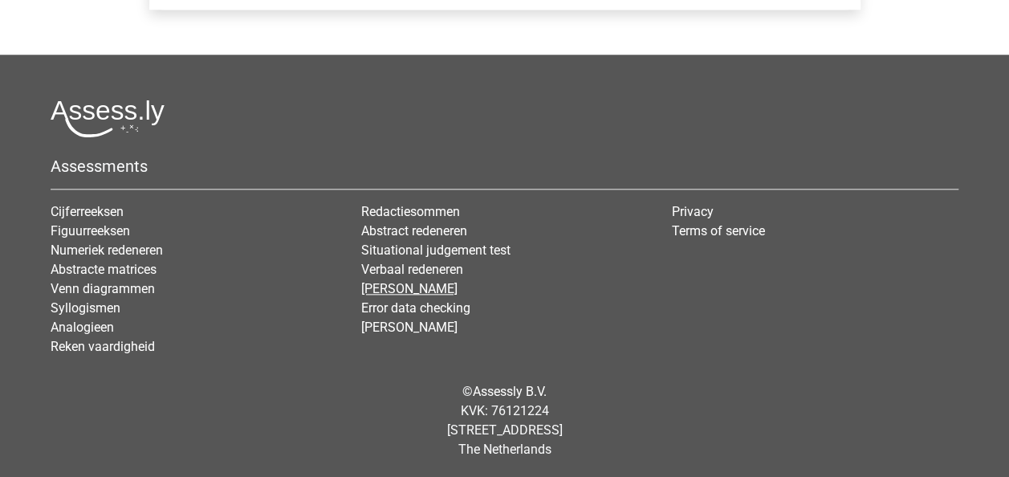
click at [416, 283] on link "[PERSON_NAME]" at bounding box center [409, 288] width 96 height 15
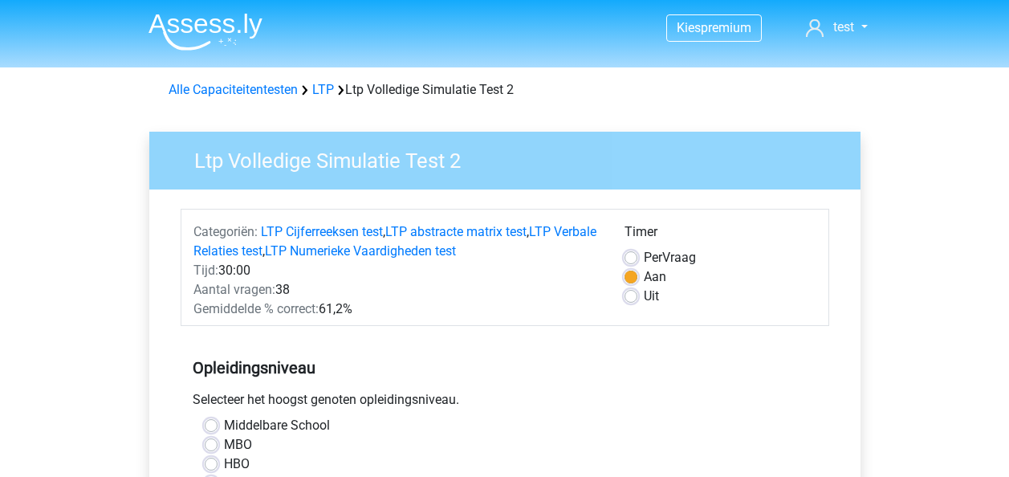
scroll to position [784, 0]
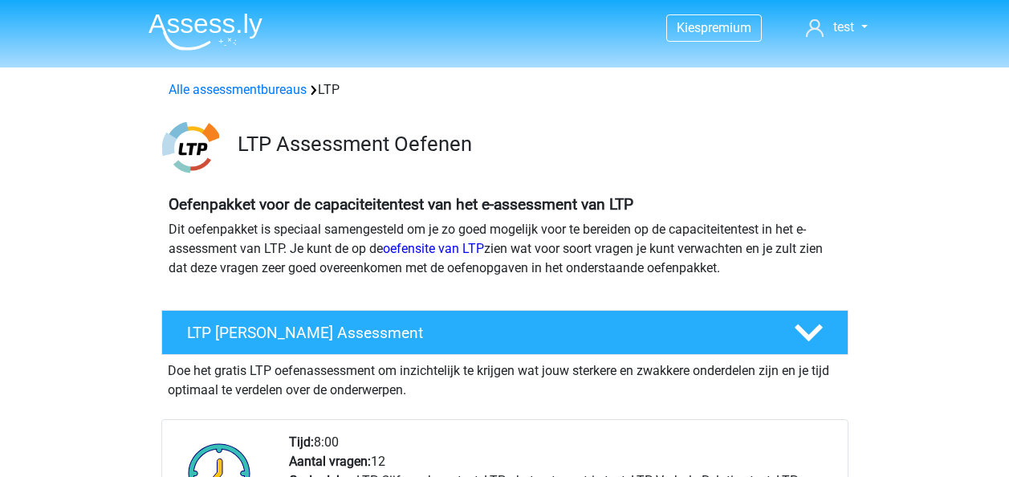
scroll to position [1221, 0]
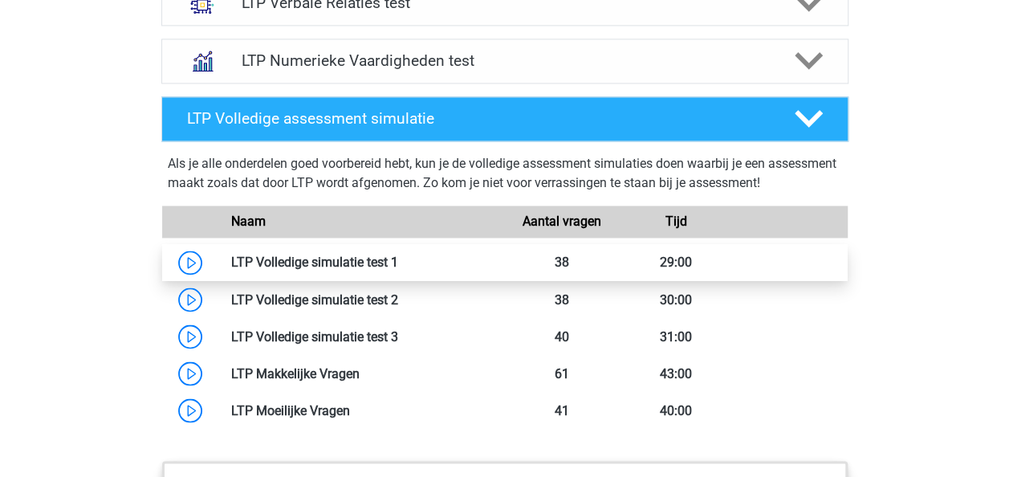
click at [398, 255] on link at bounding box center [398, 262] width 0 height 15
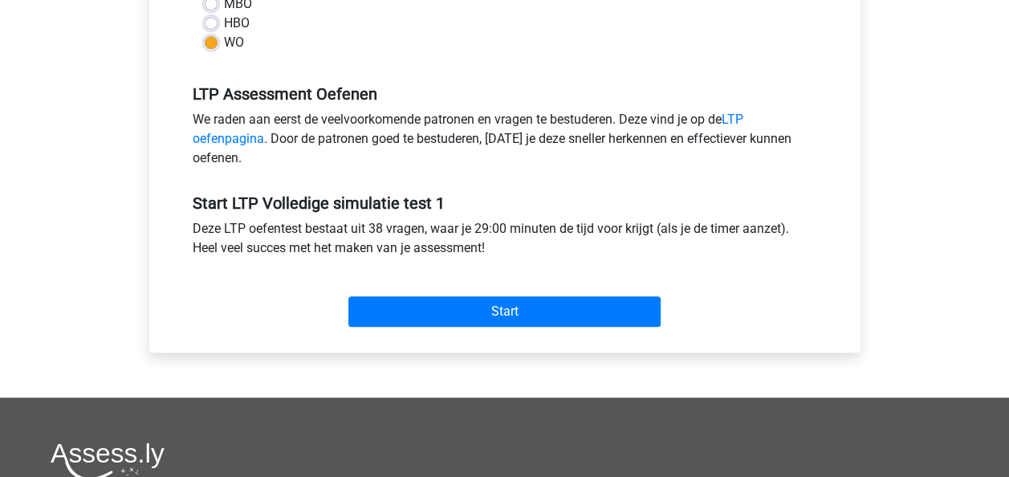
scroll to position [442, 0]
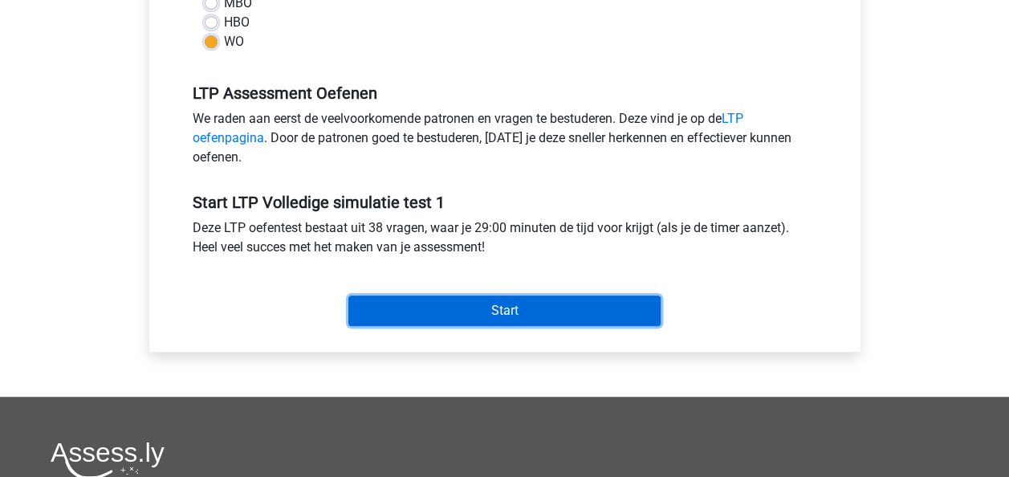
click at [450, 296] on input "Start" at bounding box center [505, 311] width 312 height 31
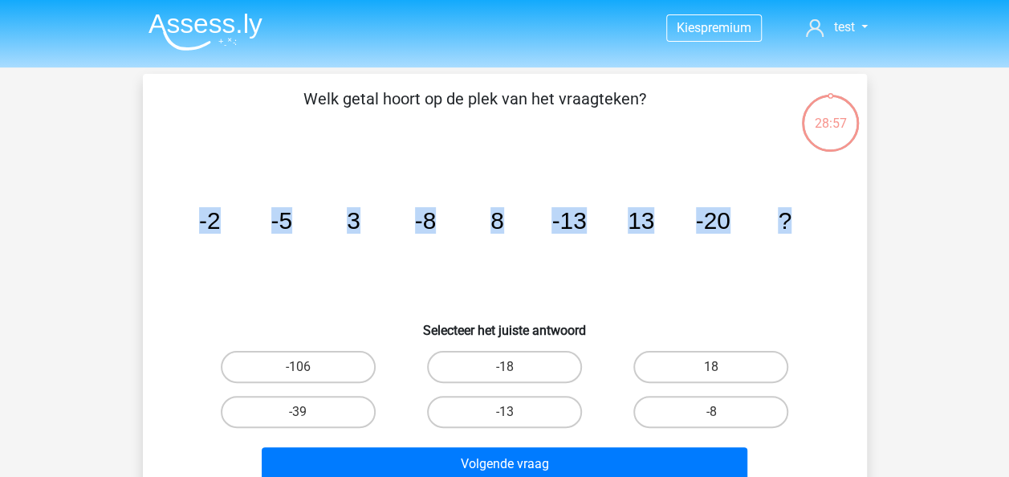
drag, startPoint x: 196, startPoint y: 216, endPoint x: 801, endPoint y: 220, distance: 604.7
click at [801, 220] on icon "image/svg+xml -2 -5 3 -8 8 -13 13 -20 ?" at bounding box center [504, 229] width 647 height 162
copy g "-2 -5 3 -8 8 -13 13 -20 ?"
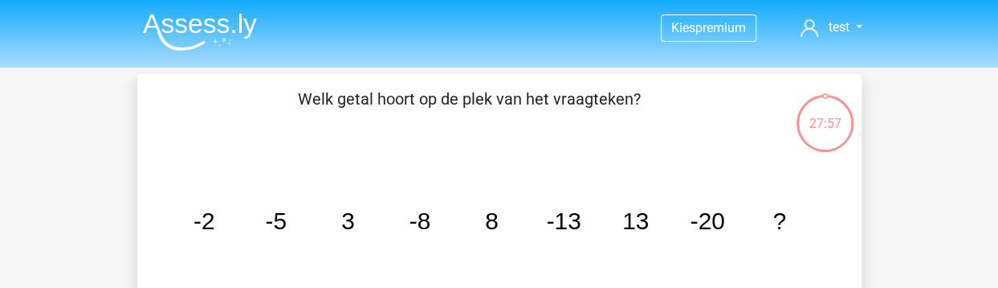
click at [677, 128] on p "Welk getal hoort op de plek van het vraagteken?" at bounding box center [469, 111] width 613 height 48
click at [214, 211] on tspan "-8" at bounding box center [204, 220] width 22 height 27
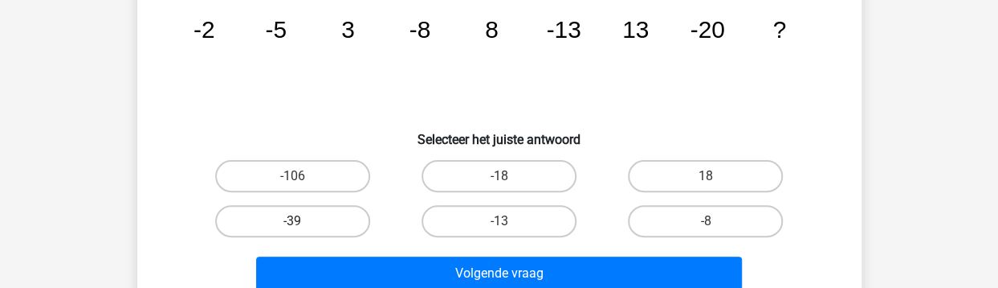
scroll to position [192, 0]
click at [453, 174] on label "-18" at bounding box center [499, 175] width 155 height 32
click at [499, 175] on input "-18" at bounding box center [504, 180] width 10 height 10
radio input "true"
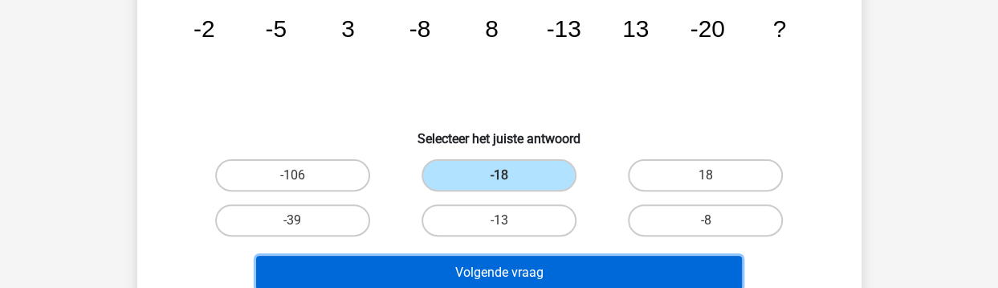
click at [483, 268] on button "Volgende vraag" at bounding box center [499, 272] width 486 height 34
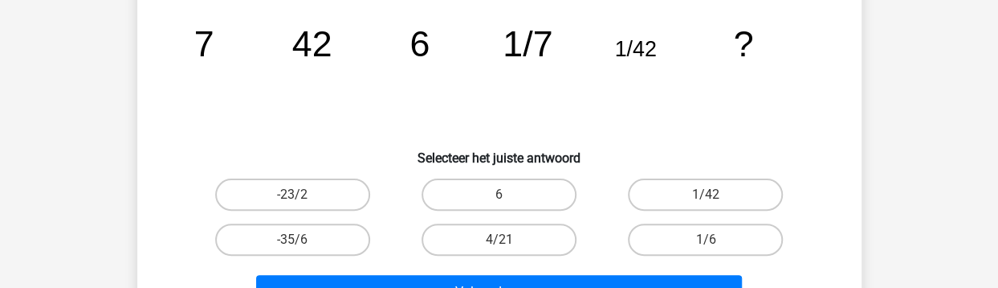
scroll to position [174, 0]
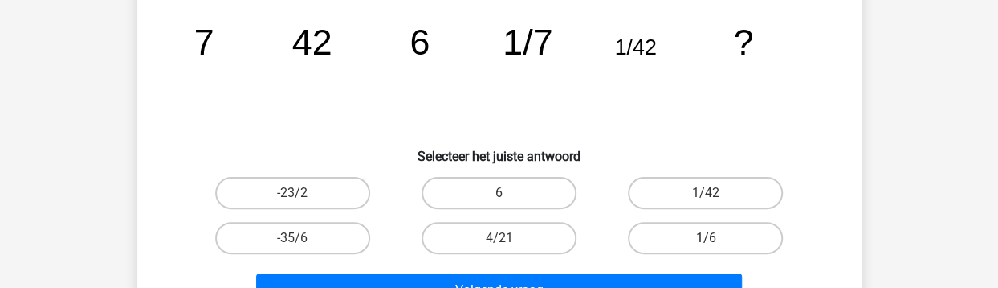
click at [707, 234] on label "1/6" at bounding box center [705, 238] width 155 height 32
click at [707, 238] on input "1/6" at bounding box center [711, 243] width 10 height 10
radio input "true"
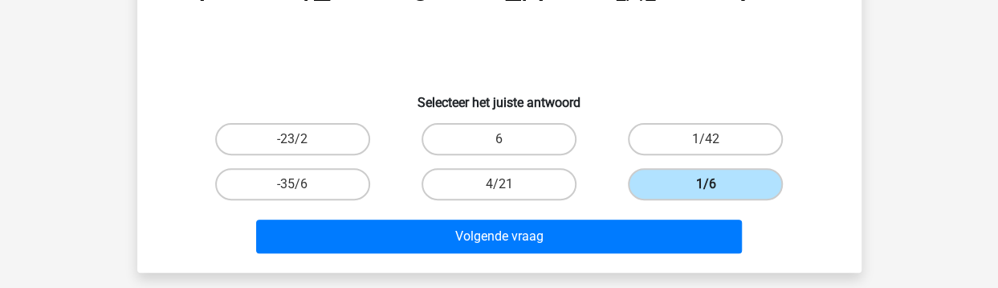
scroll to position [233, 0]
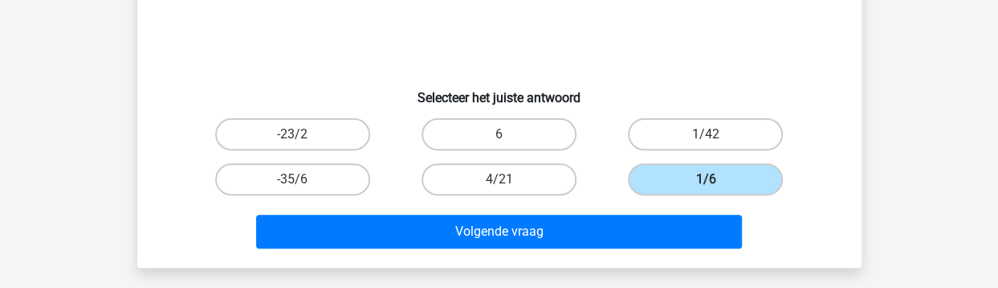
click at [569, 205] on div "Volgende vraag" at bounding box center [499, 228] width 673 height 53
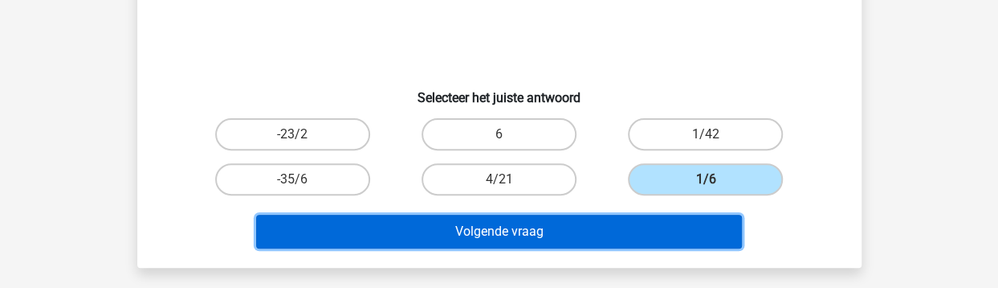
click at [511, 230] on button "Volgende vraag" at bounding box center [499, 231] width 486 height 34
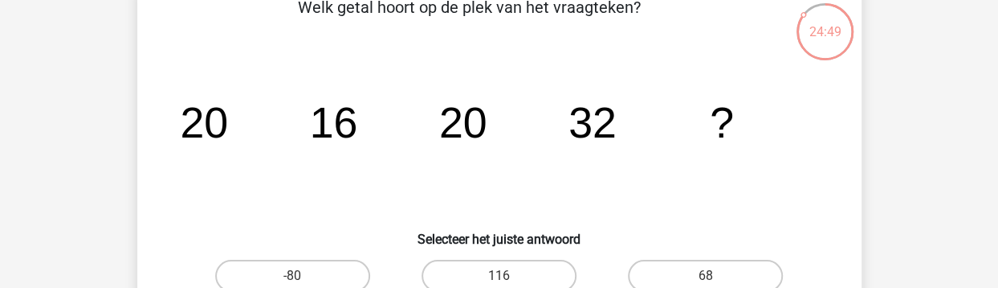
scroll to position [94, 0]
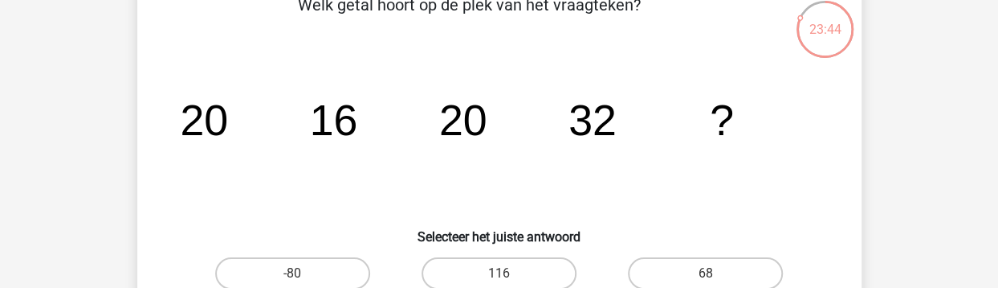
click at [296, 202] on icon "image/svg+xml 20 16 20 32 ?" at bounding box center [499, 135] width 647 height 162
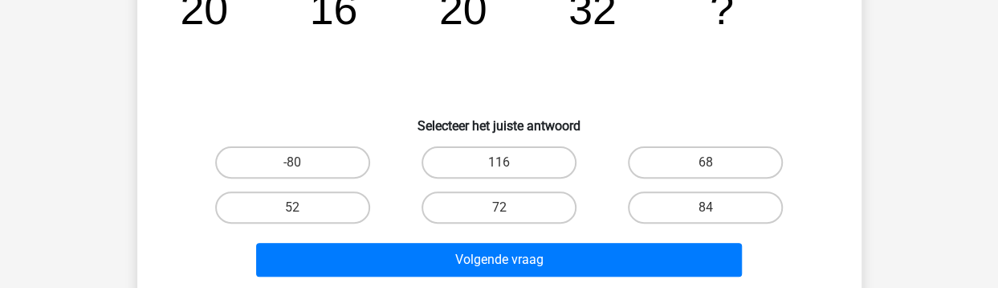
scroll to position [204, 0]
